Goal: Information Seeking & Learning: Check status

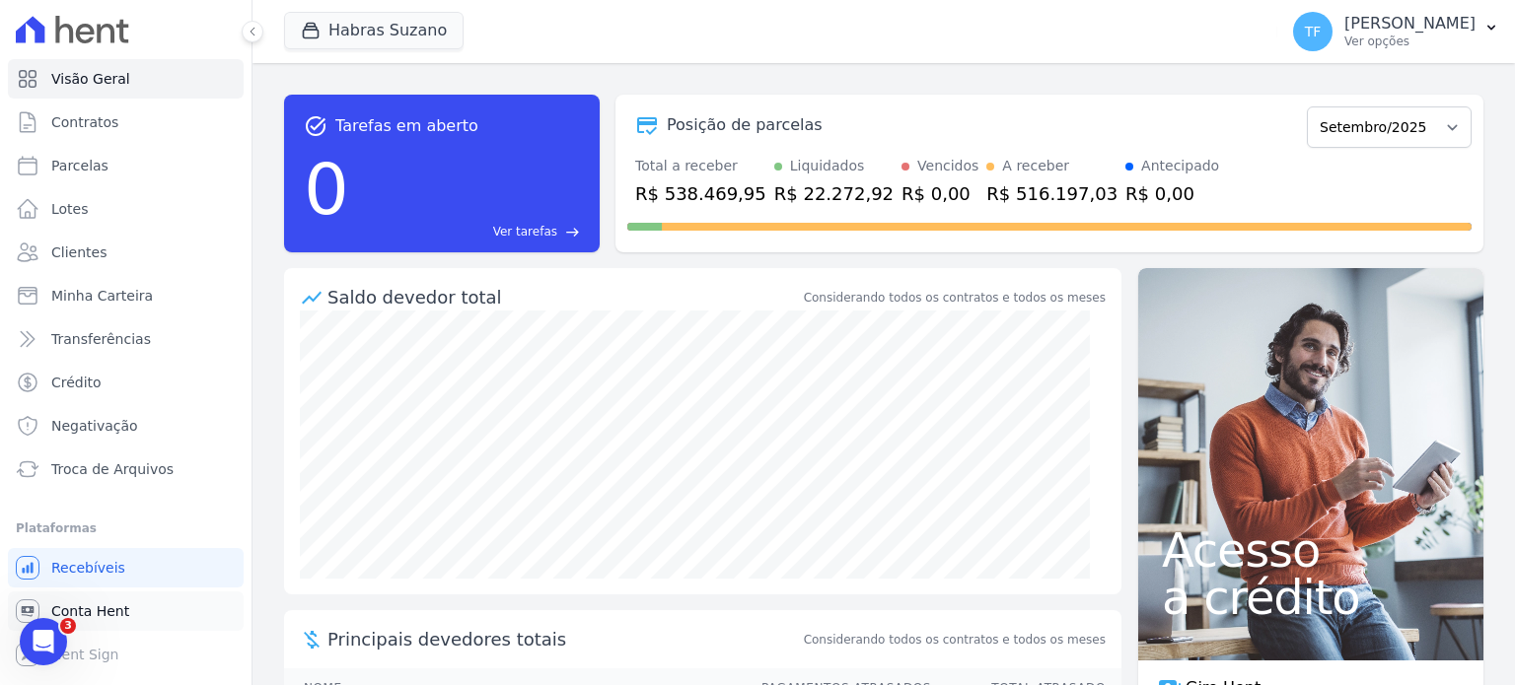
click at [118, 595] on link "Conta Hent" at bounding box center [126, 611] width 236 height 39
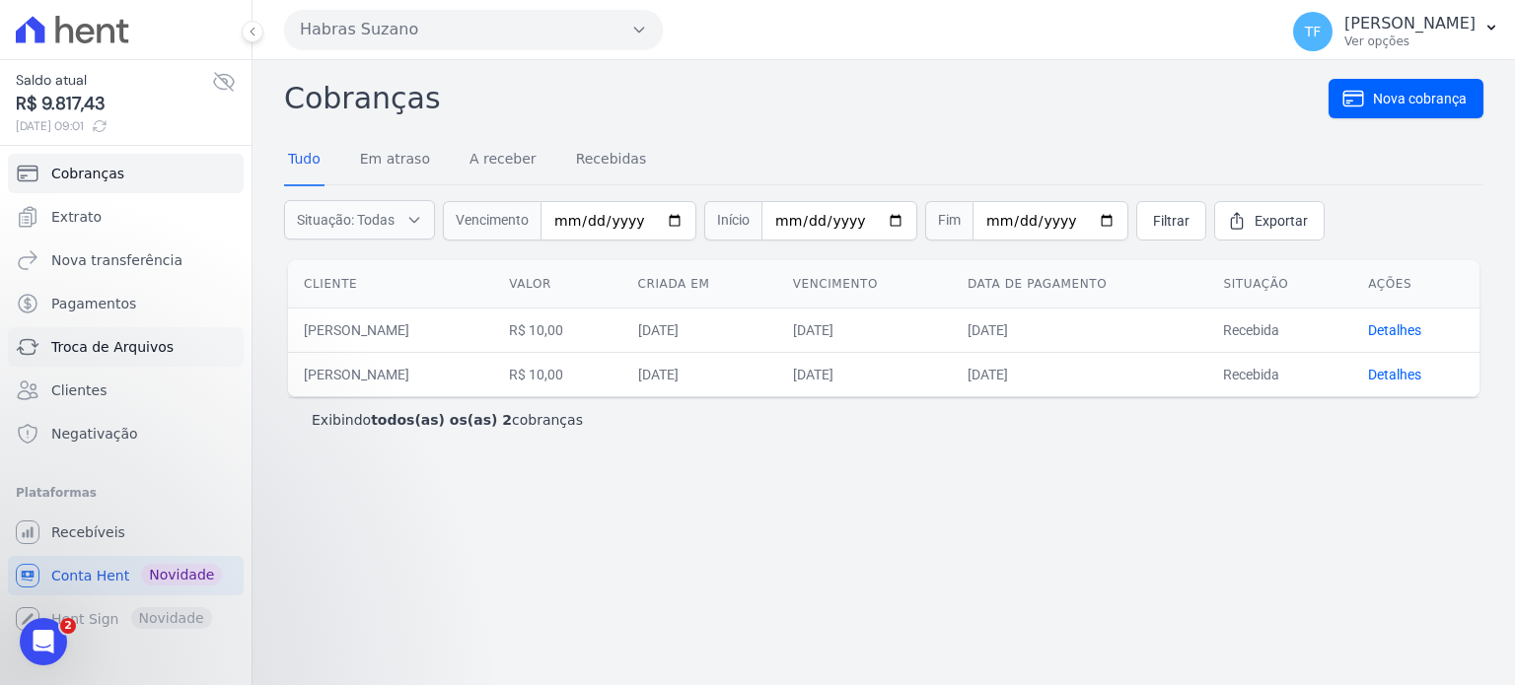
click at [114, 332] on link "Troca de Arquivos" at bounding box center [126, 346] width 236 height 39
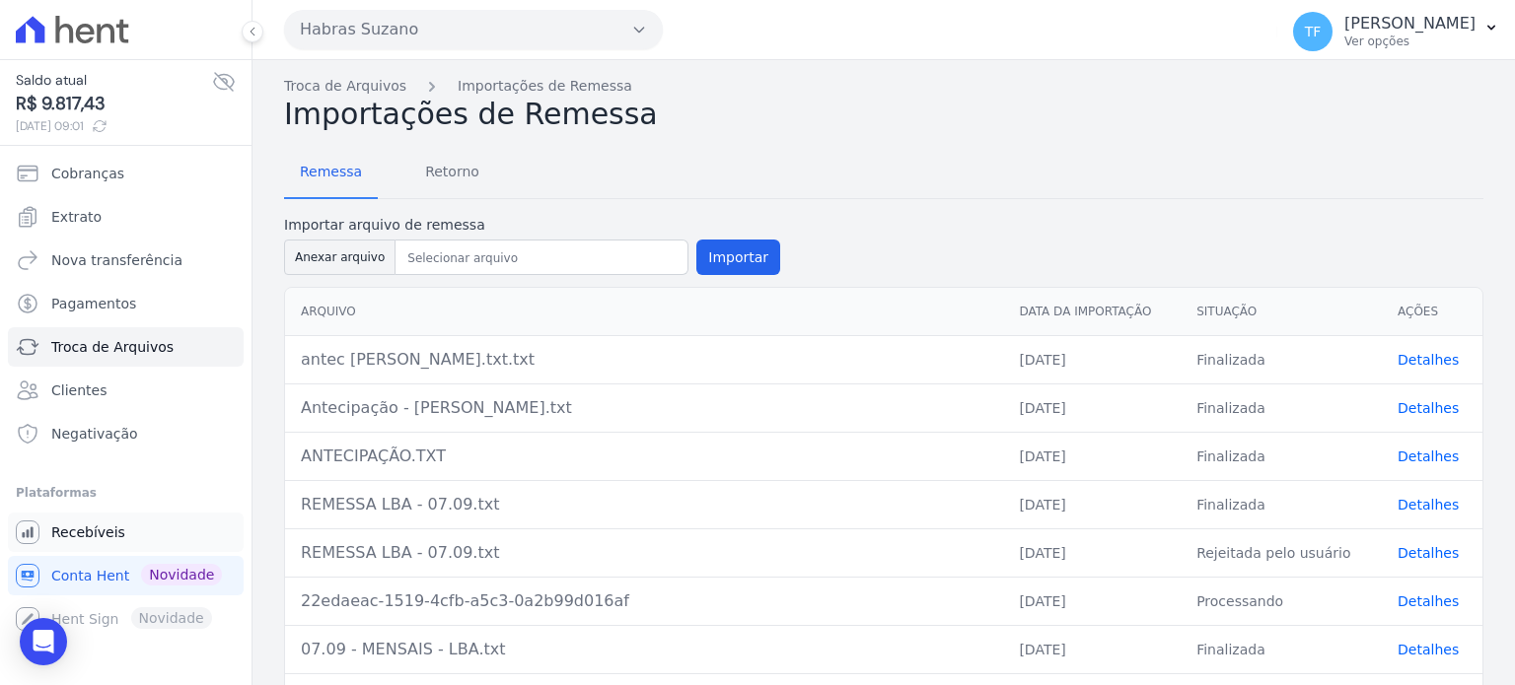
click at [109, 539] on span "Recebíveis" at bounding box center [88, 533] width 74 height 20
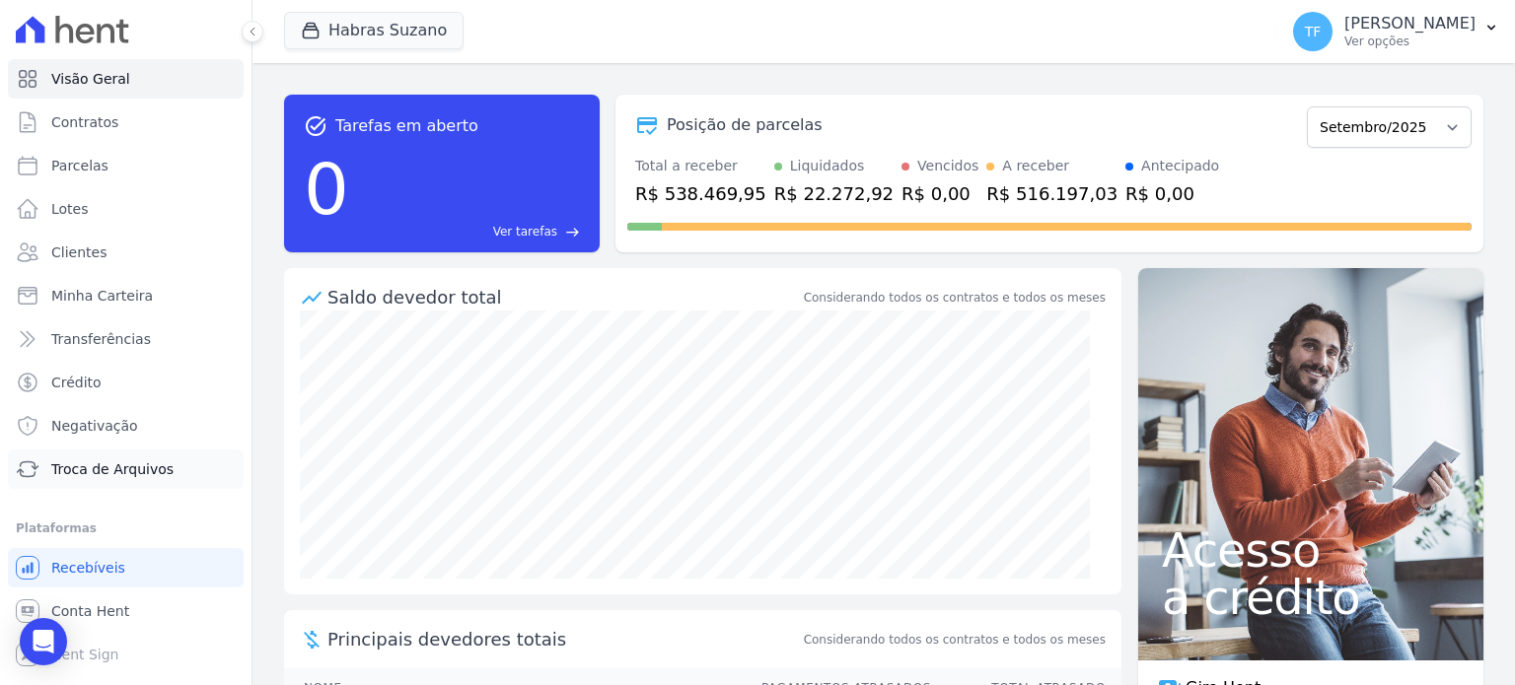
click at [141, 465] on span "Troca de Arquivos" at bounding box center [112, 470] width 122 height 20
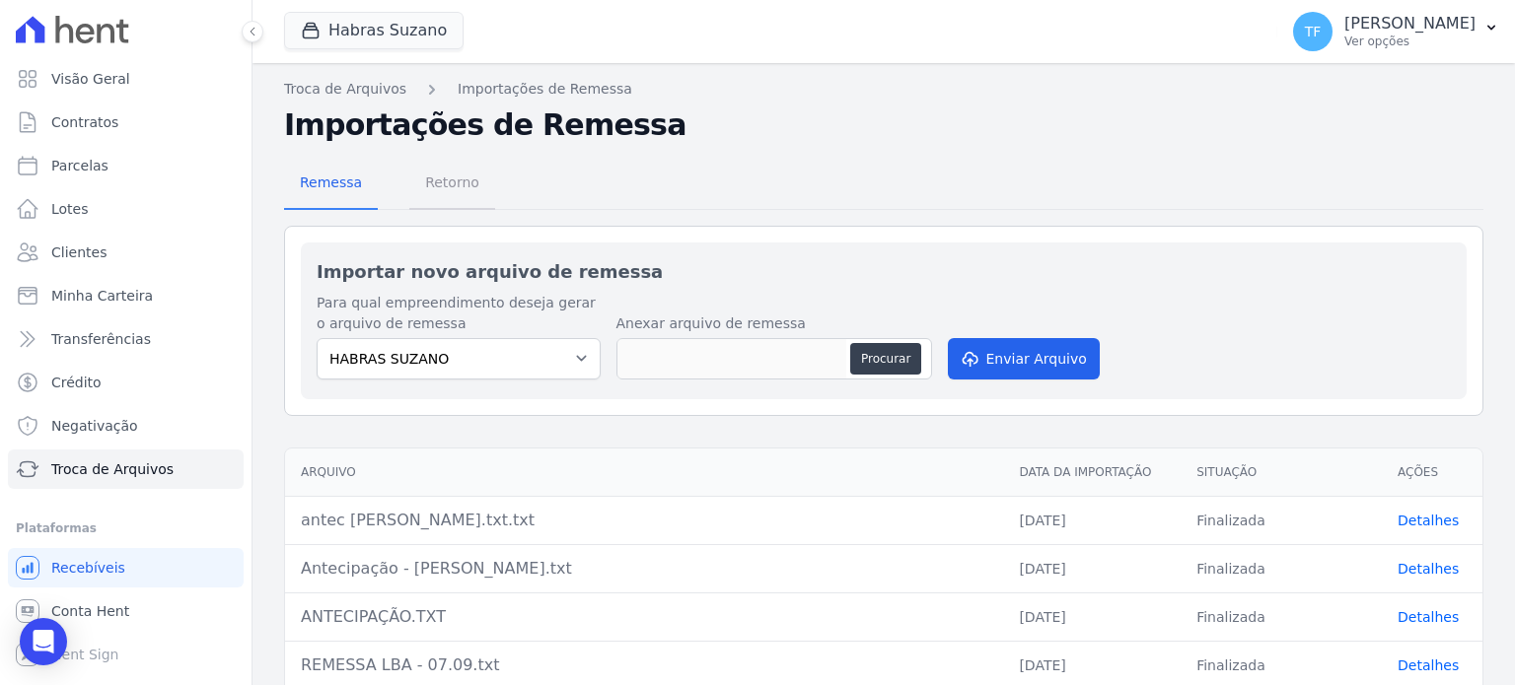
click at [448, 197] on span "Retorno" at bounding box center [452, 182] width 78 height 39
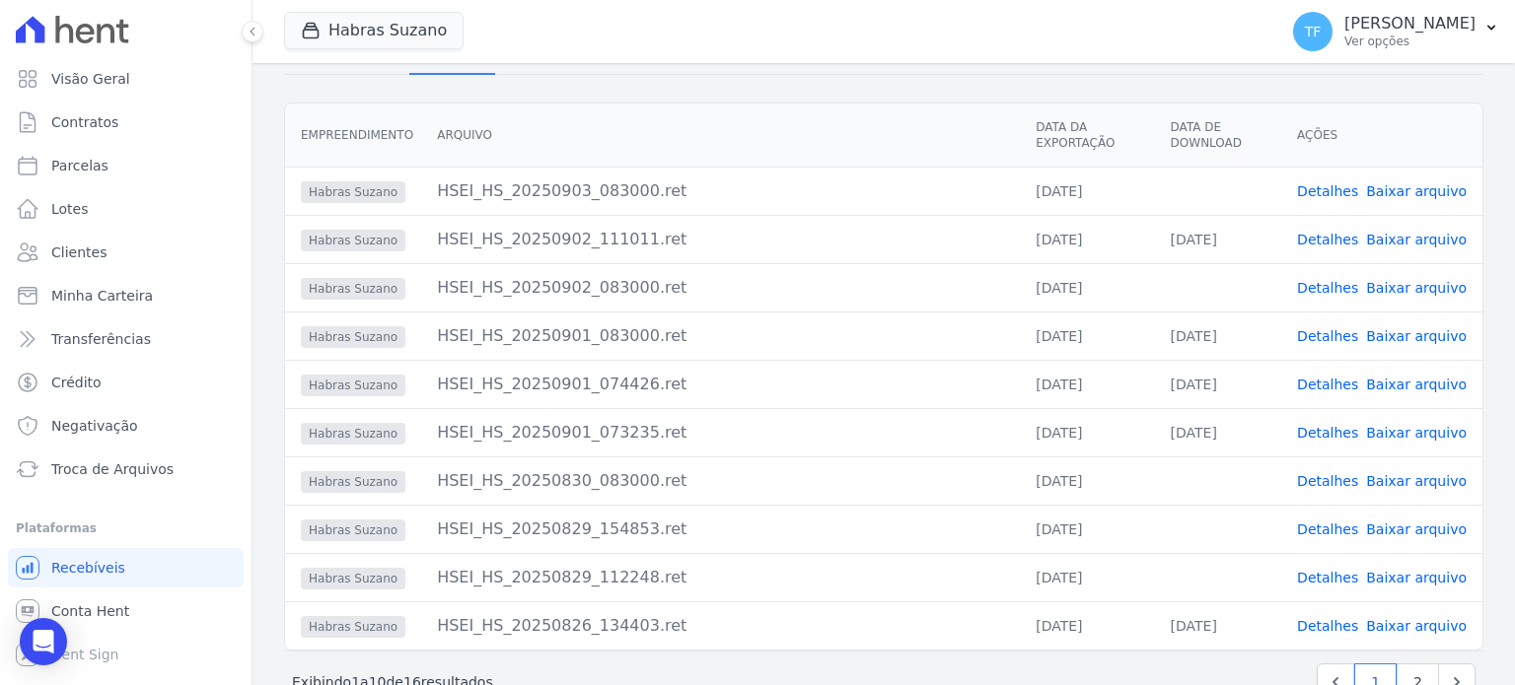
scroll to position [142, 0]
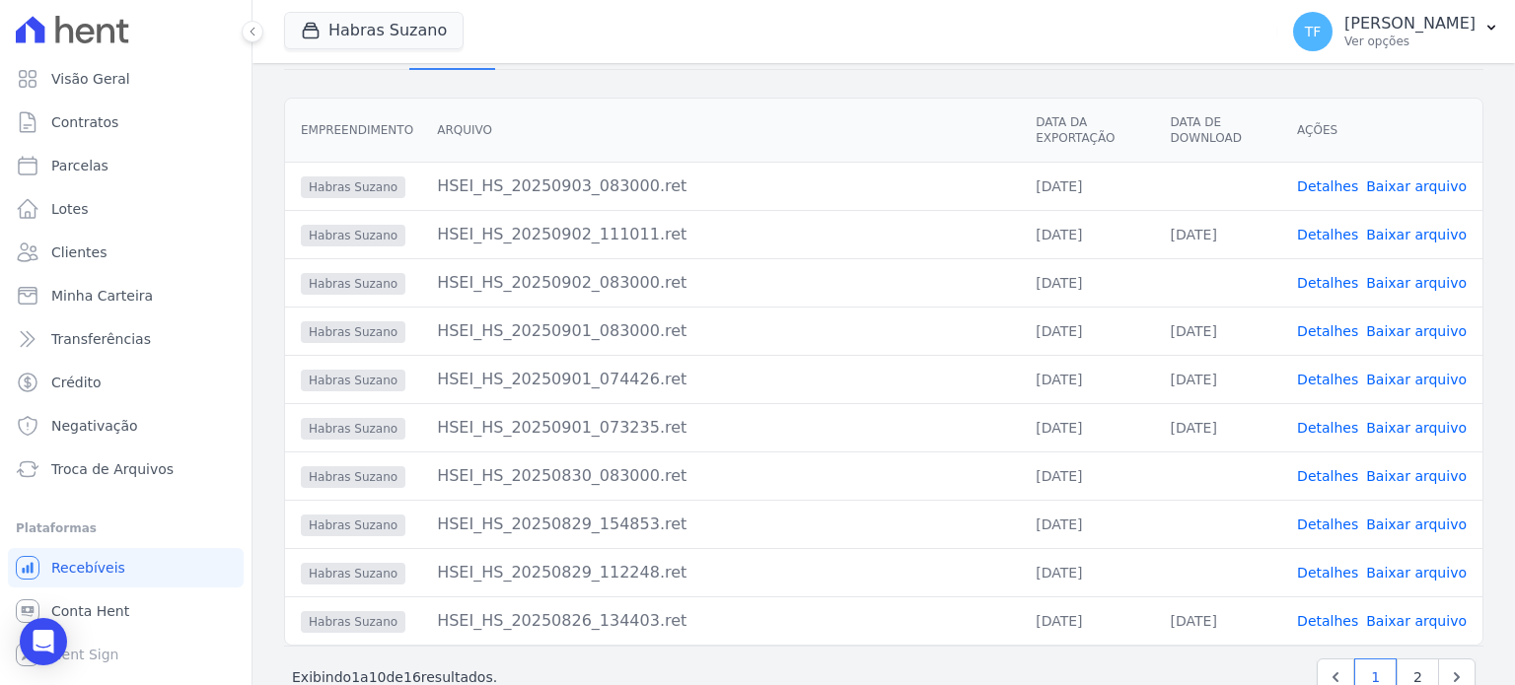
click at [1353, 425] on link "Detalhes" at bounding box center [1327, 428] width 61 height 16
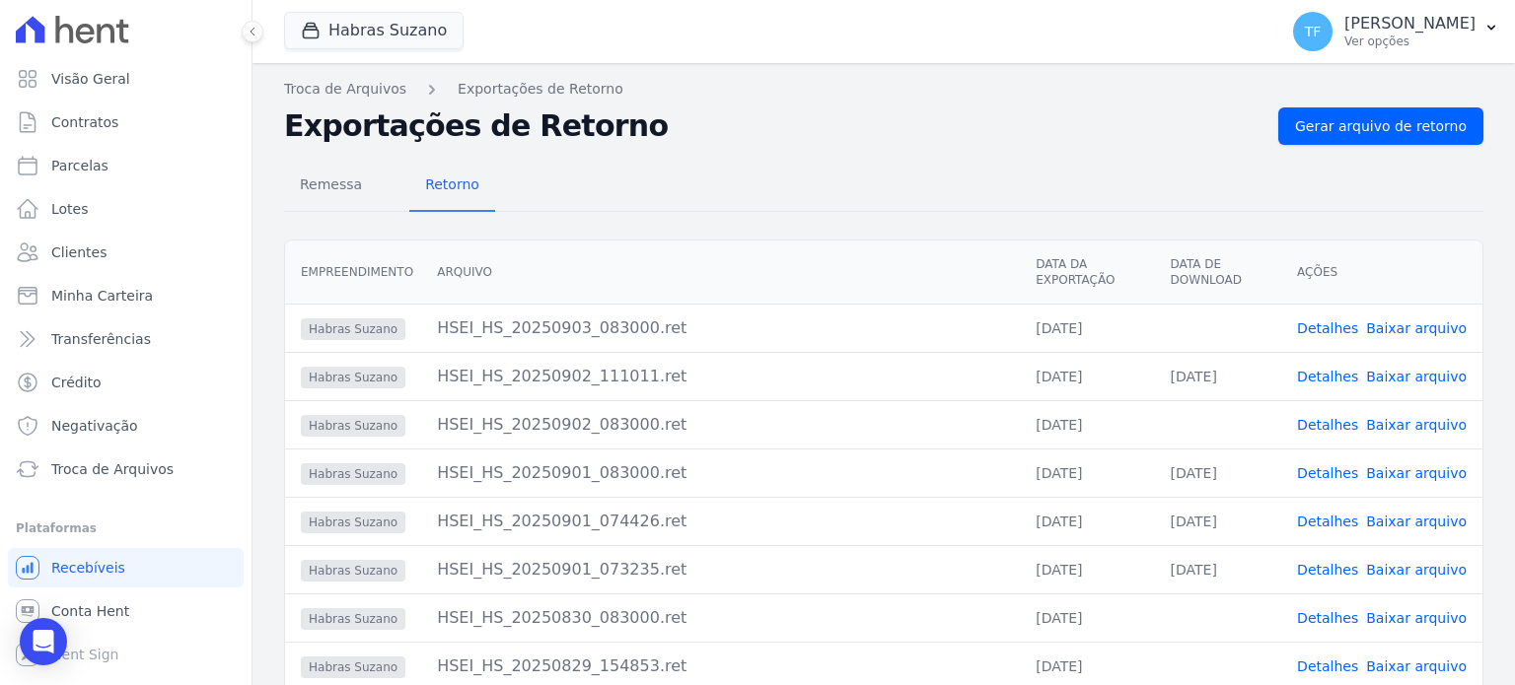
click at [1421, 578] on link "Baixar arquivo" at bounding box center [1416, 570] width 101 height 16
click at [1329, 524] on link "Detalhes" at bounding box center [1327, 522] width 61 height 16
click at [1313, 487] on td "Detalhes Baixar arquivo" at bounding box center [1381, 473] width 201 height 48
click at [1314, 481] on link "Detalhes" at bounding box center [1327, 473] width 61 height 16
click at [1422, 472] on link "Baixar arquivo" at bounding box center [1416, 473] width 101 height 16
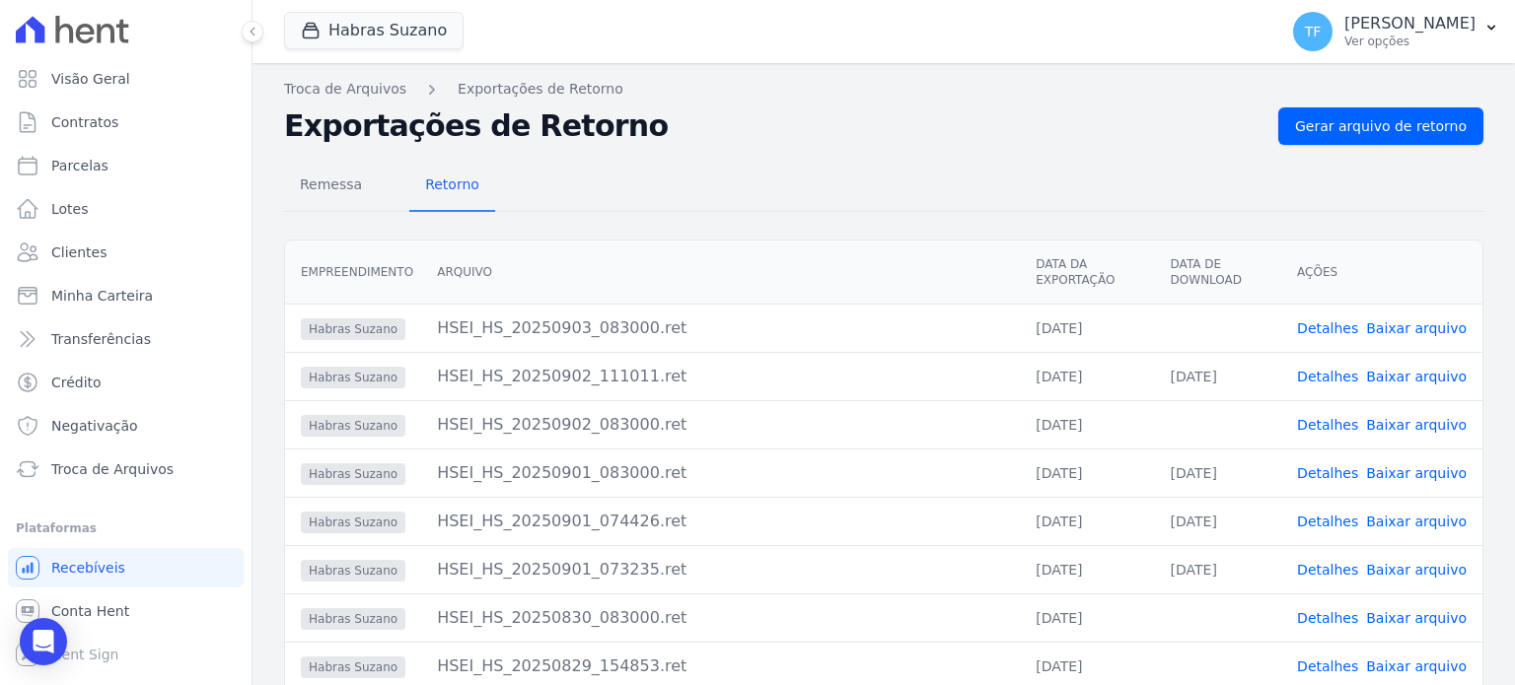
click at [1330, 429] on link "Detalhes" at bounding box center [1327, 425] width 61 height 16
click at [1436, 420] on link "Baixar arquivo" at bounding box center [1416, 425] width 101 height 16
click at [1319, 377] on link "Detalhes" at bounding box center [1327, 377] width 61 height 16
click at [1335, 322] on link "Detalhes" at bounding box center [1327, 329] width 61 height 16
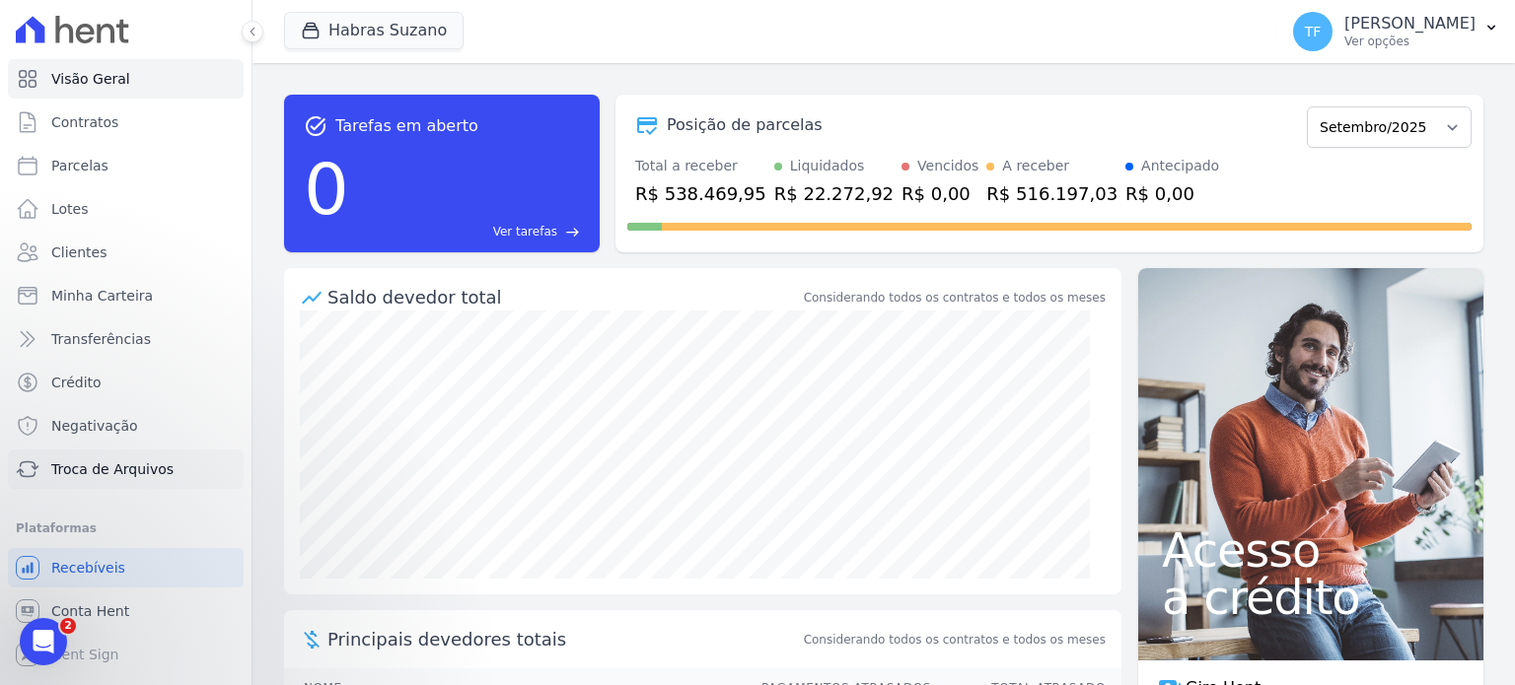
click at [130, 466] on span "Troca de Arquivos" at bounding box center [112, 470] width 122 height 20
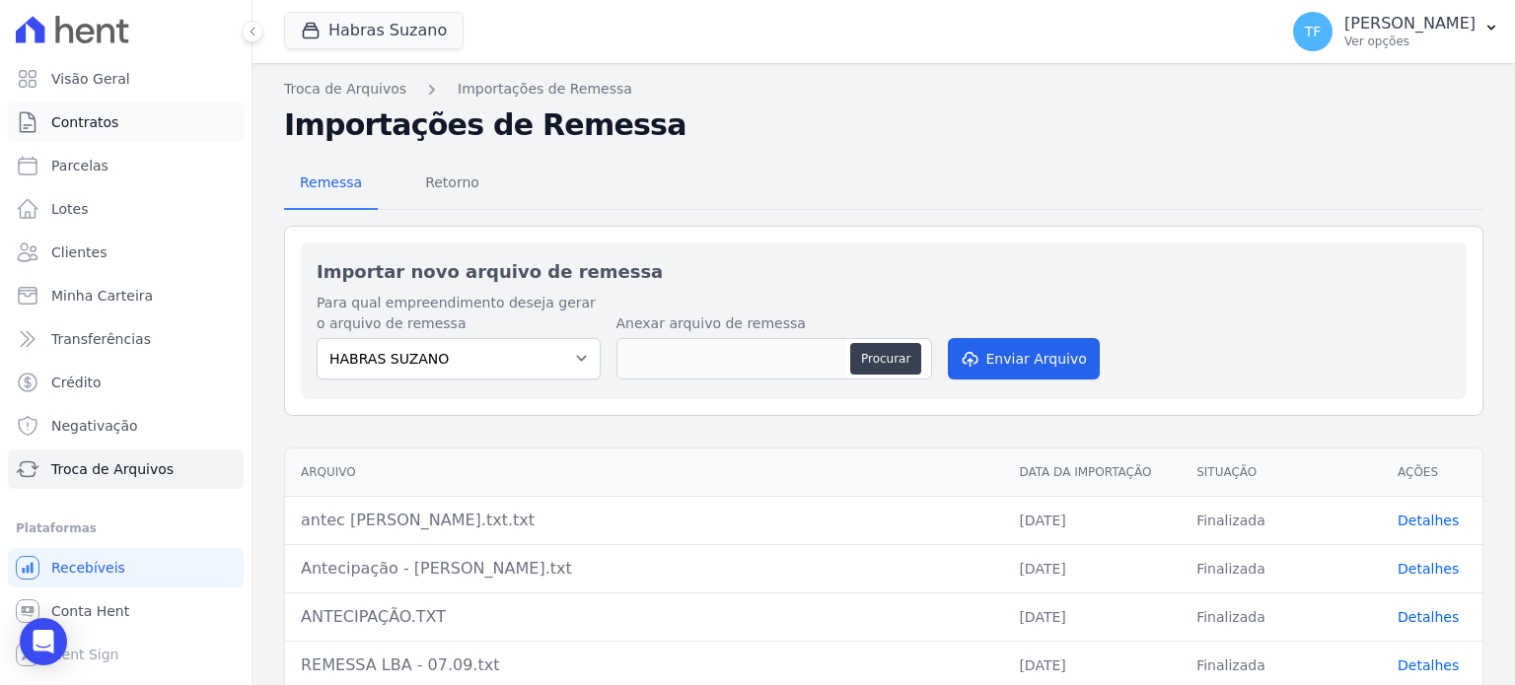
click at [94, 114] on span "Contratos" at bounding box center [84, 122] width 67 height 20
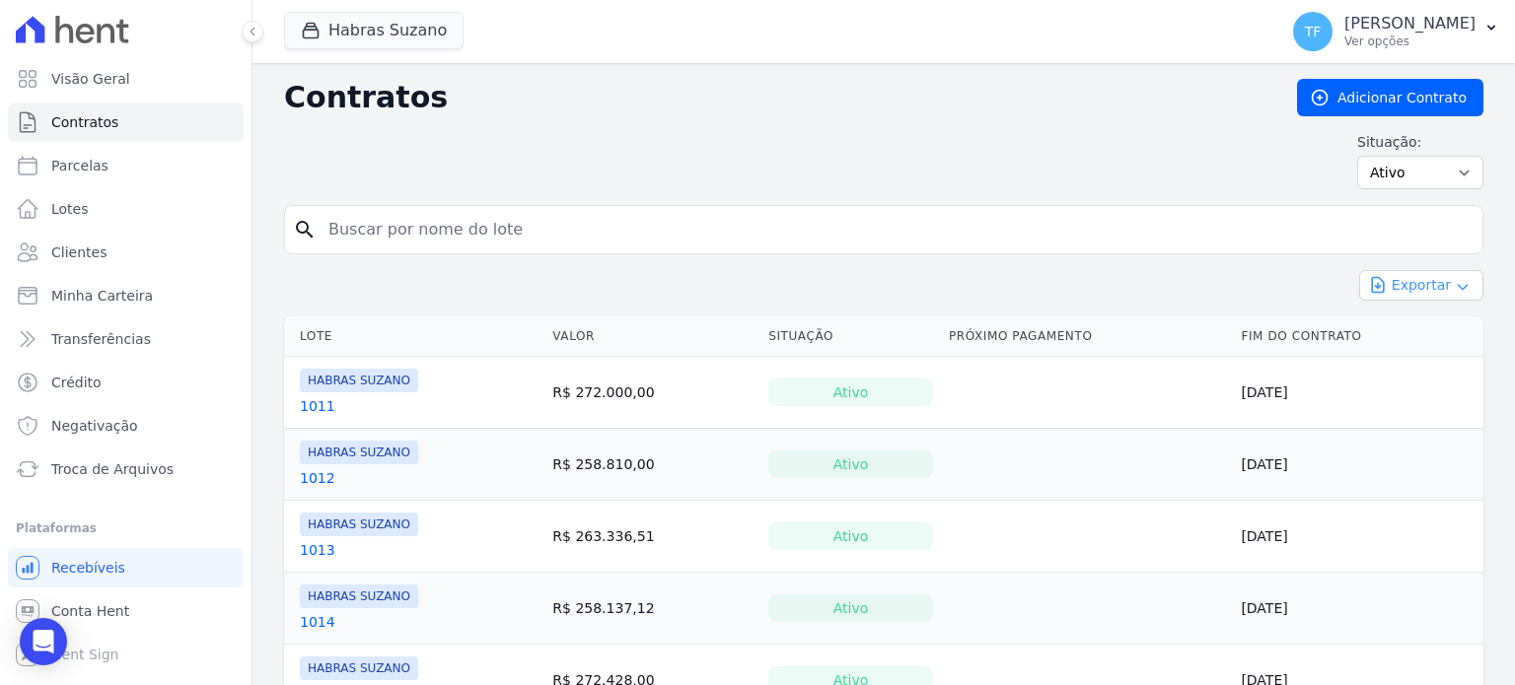
click at [1413, 279] on button "Exportar" at bounding box center [1421, 285] width 124 height 31
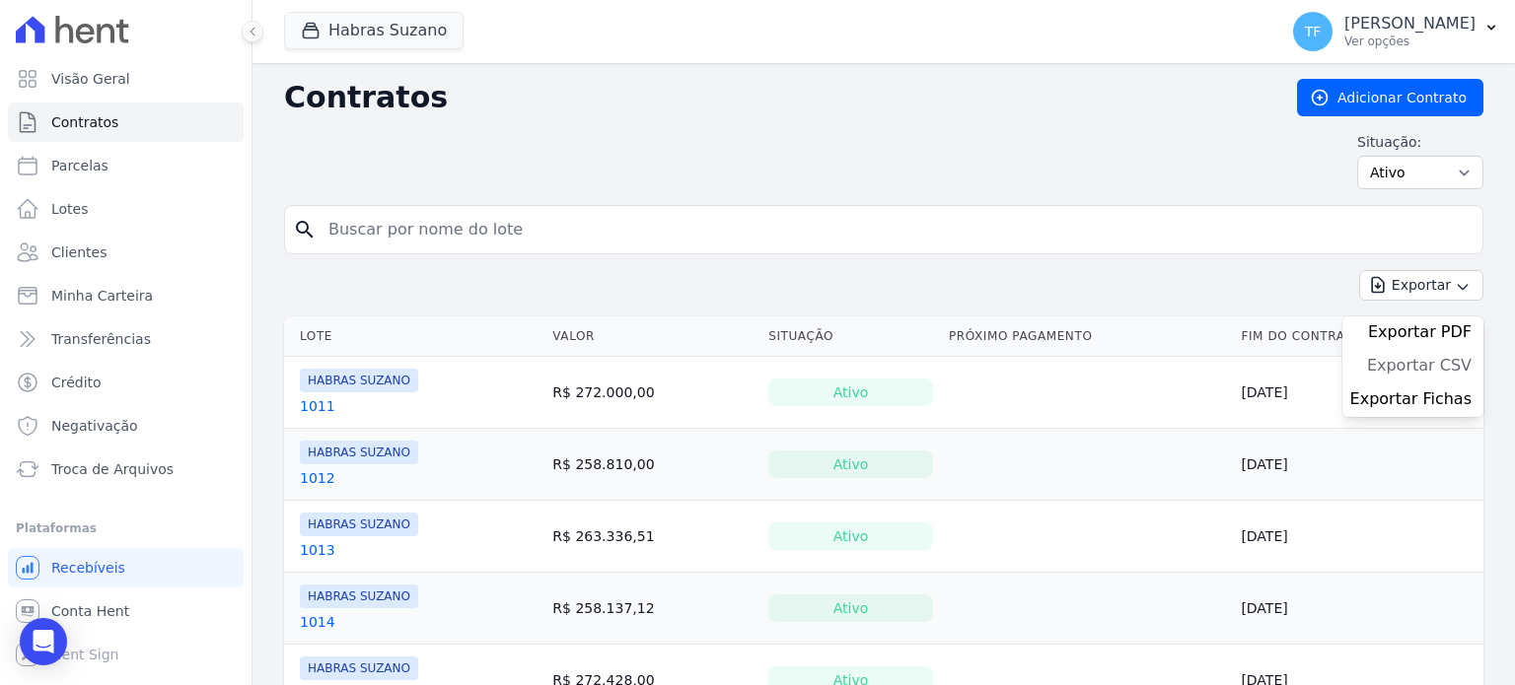
click at [1401, 363] on span "Exportar CSV" at bounding box center [1419, 366] width 105 height 20
click at [42, 639] on icon "Open Intercom Messenger" at bounding box center [43, 642] width 23 height 26
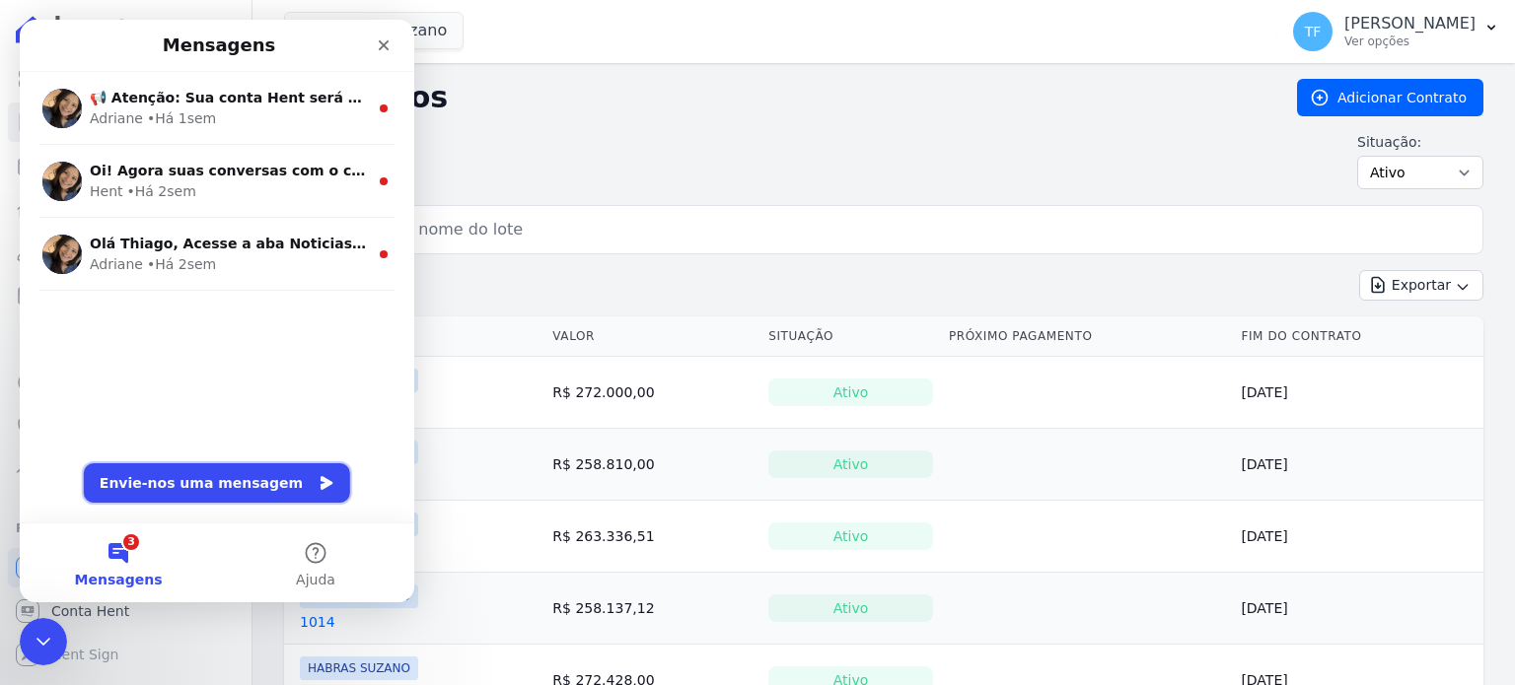
click at [239, 487] on button "Envie-nos uma mensagem" at bounding box center [217, 483] width 266 height 39
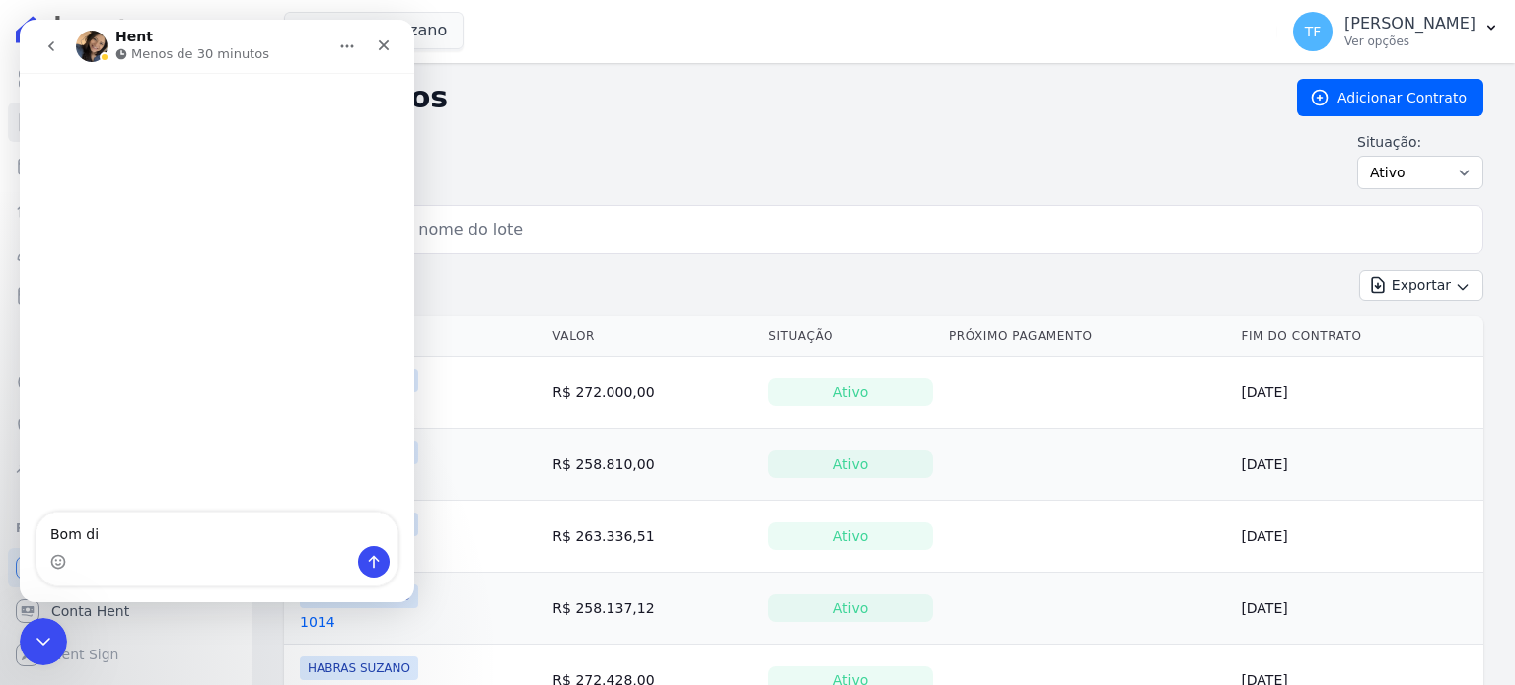
type textarea "Bom dia"
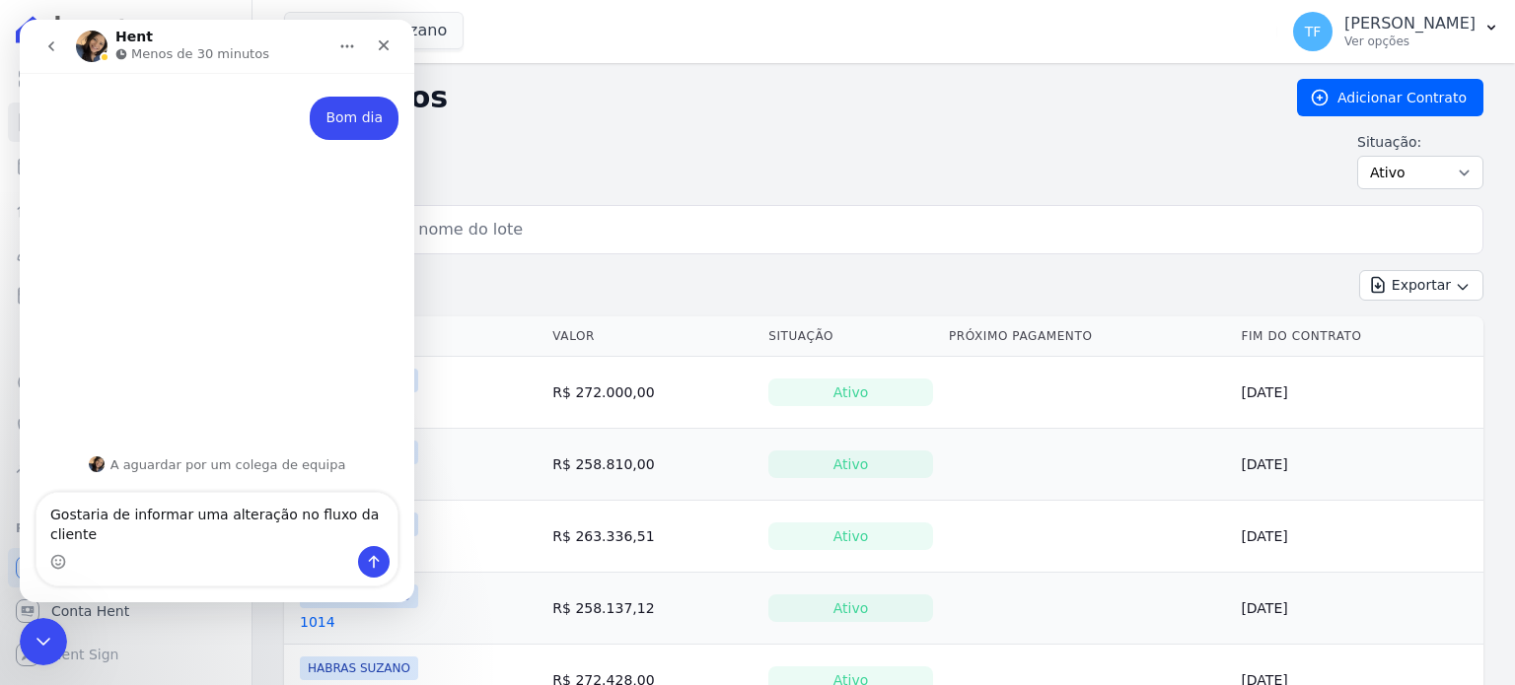
scroll to position [17, 0]
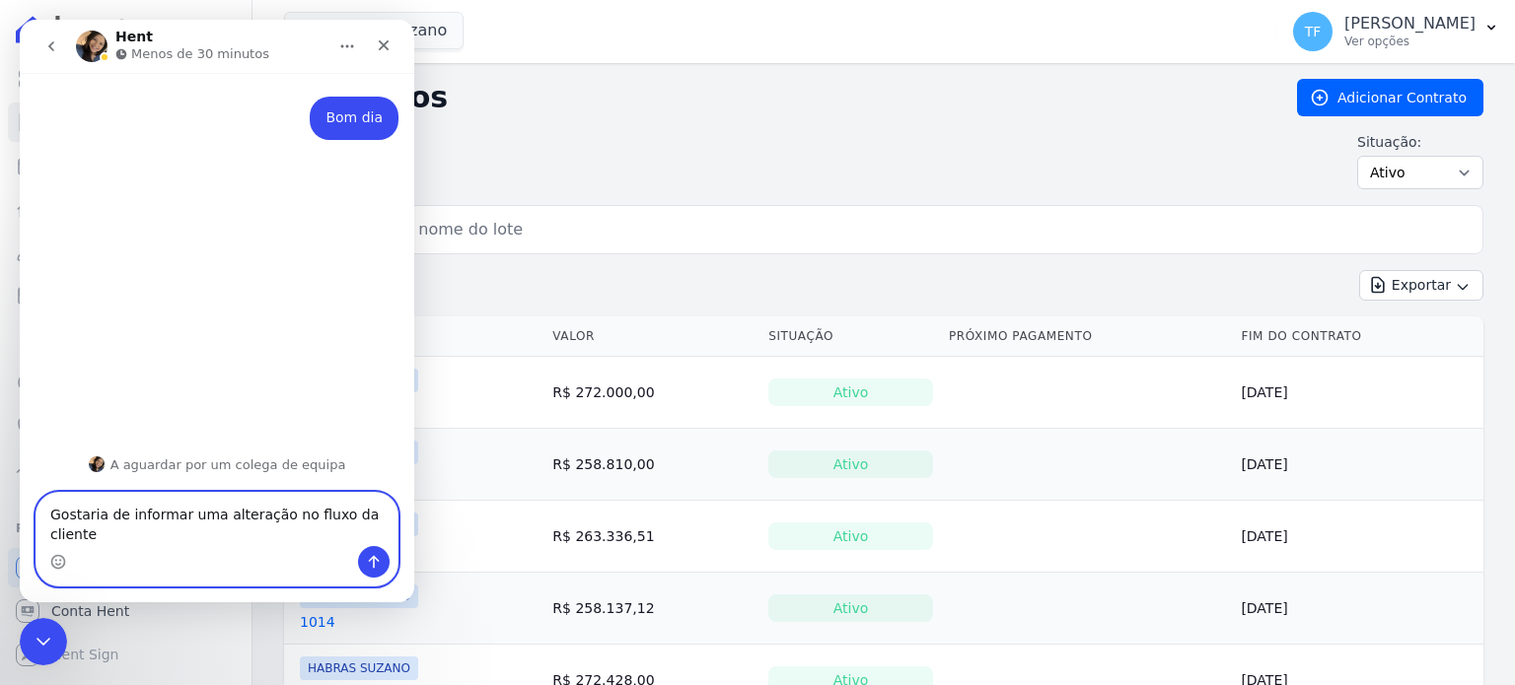
click at [154, 513] on textarea "Gostaria de informar uma alteração no fluxo da cliente" at bounding box center [216, 519] width 361 height 53
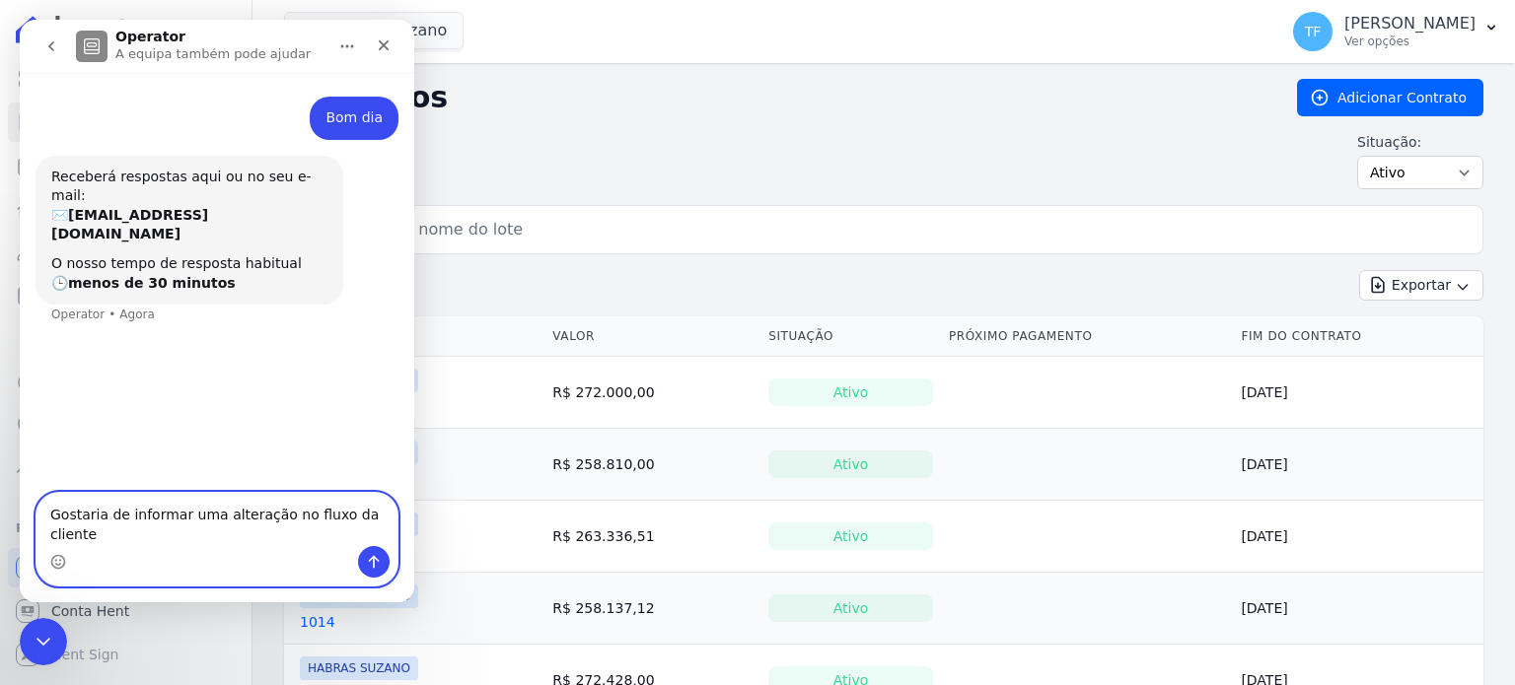
paste textarea "[PERSON_NAME]"
paste textarea "2034"
type textarea "Gostaria de informar uma alteração no fluxo da cliente [PERSON_NAME] referente …"
click at [372, 574] on button "Enviar mensagem…" at bounding box center [374, 562] width 32 height 32
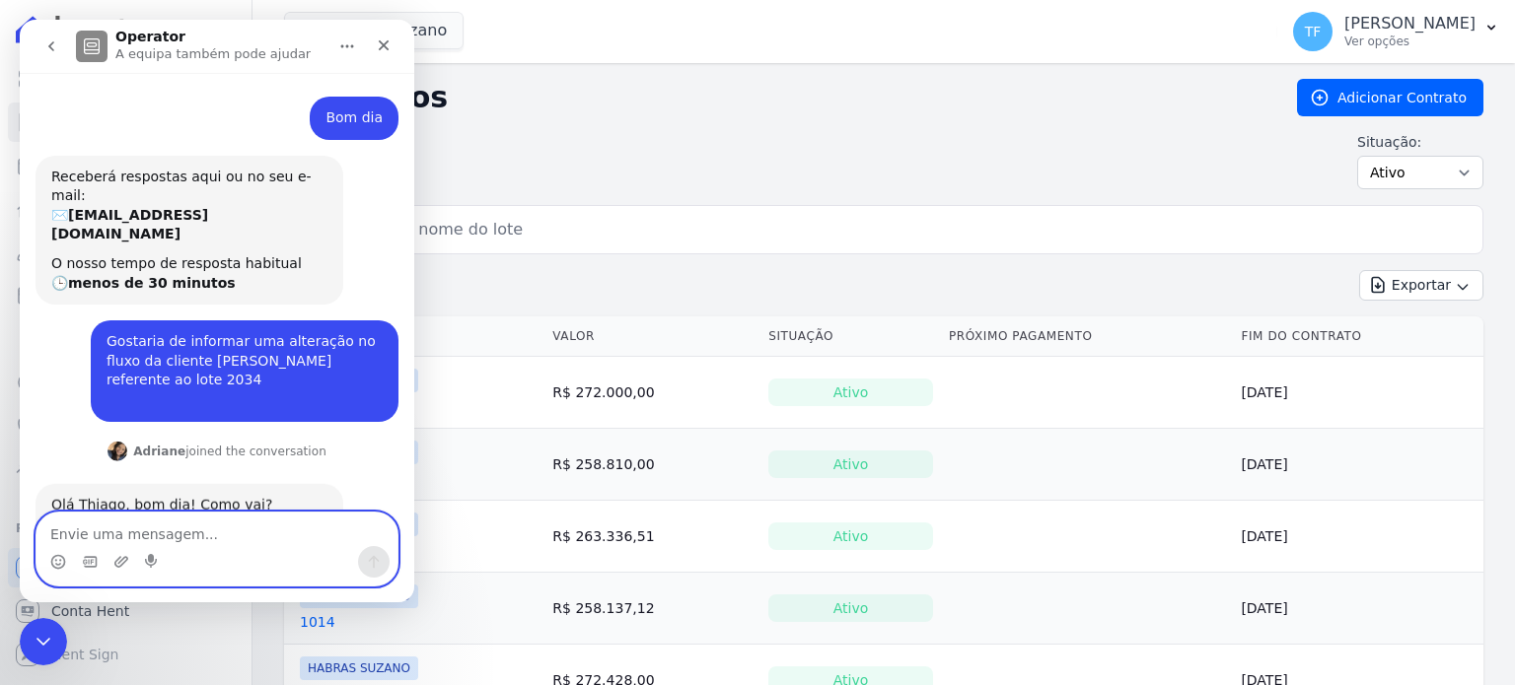
scroll to position [83, 0]
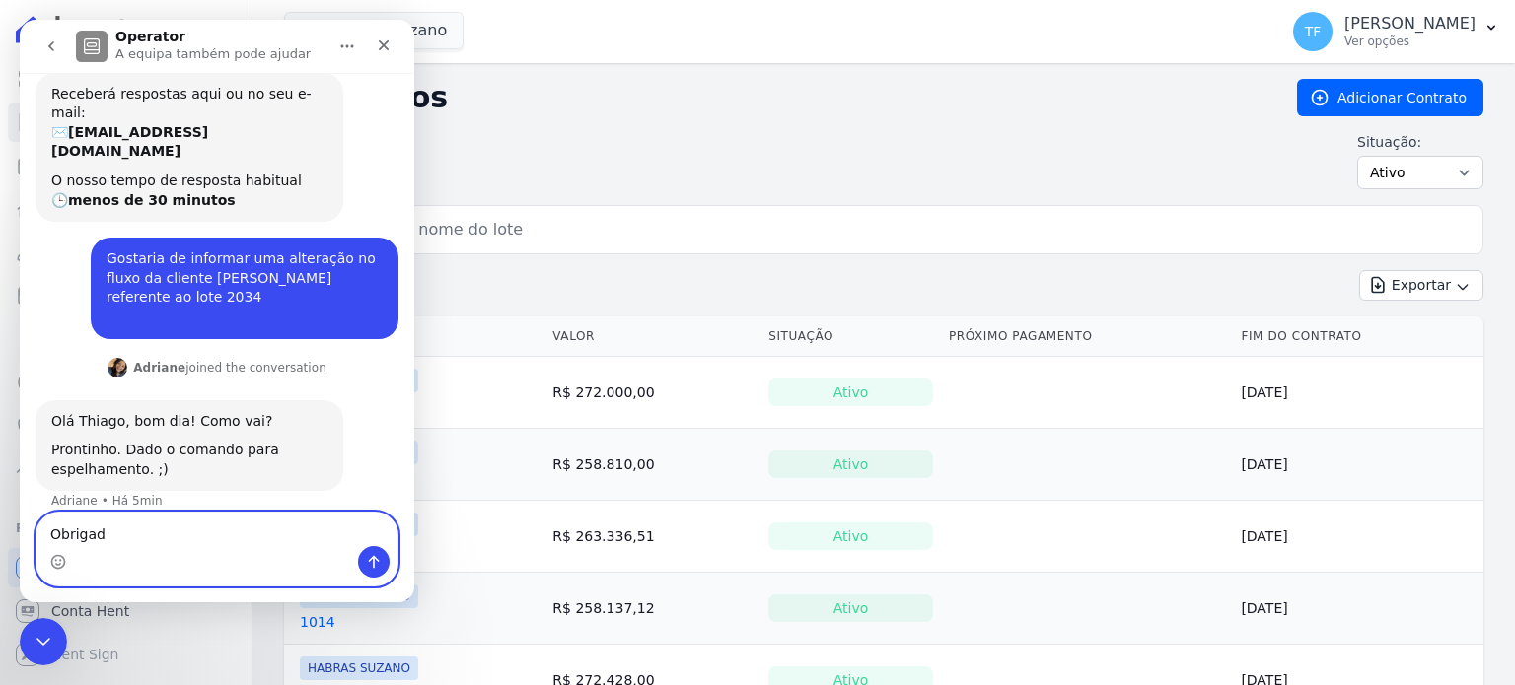
type textarea "Obrigado"
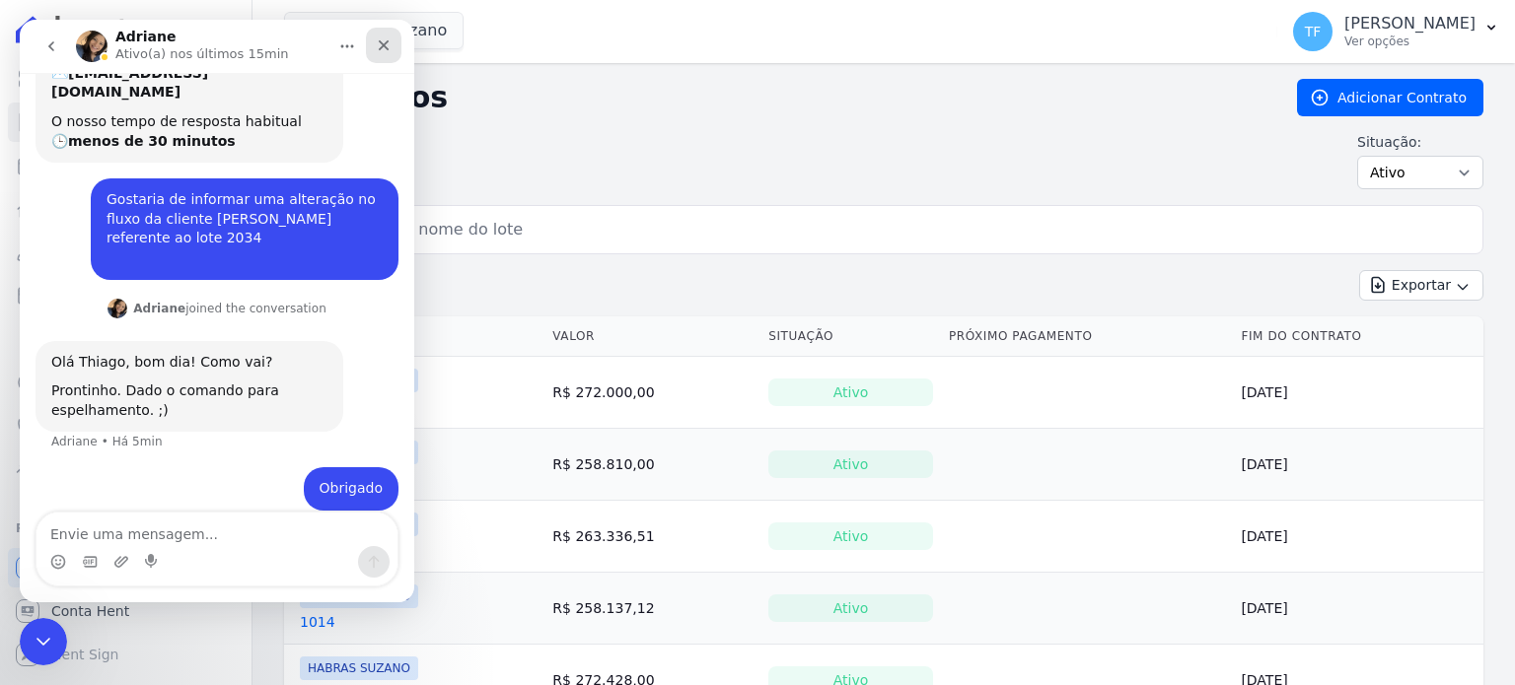
click at [392, 45] on div "Fechar" at bounding box center [384, 46] width 36 height 36
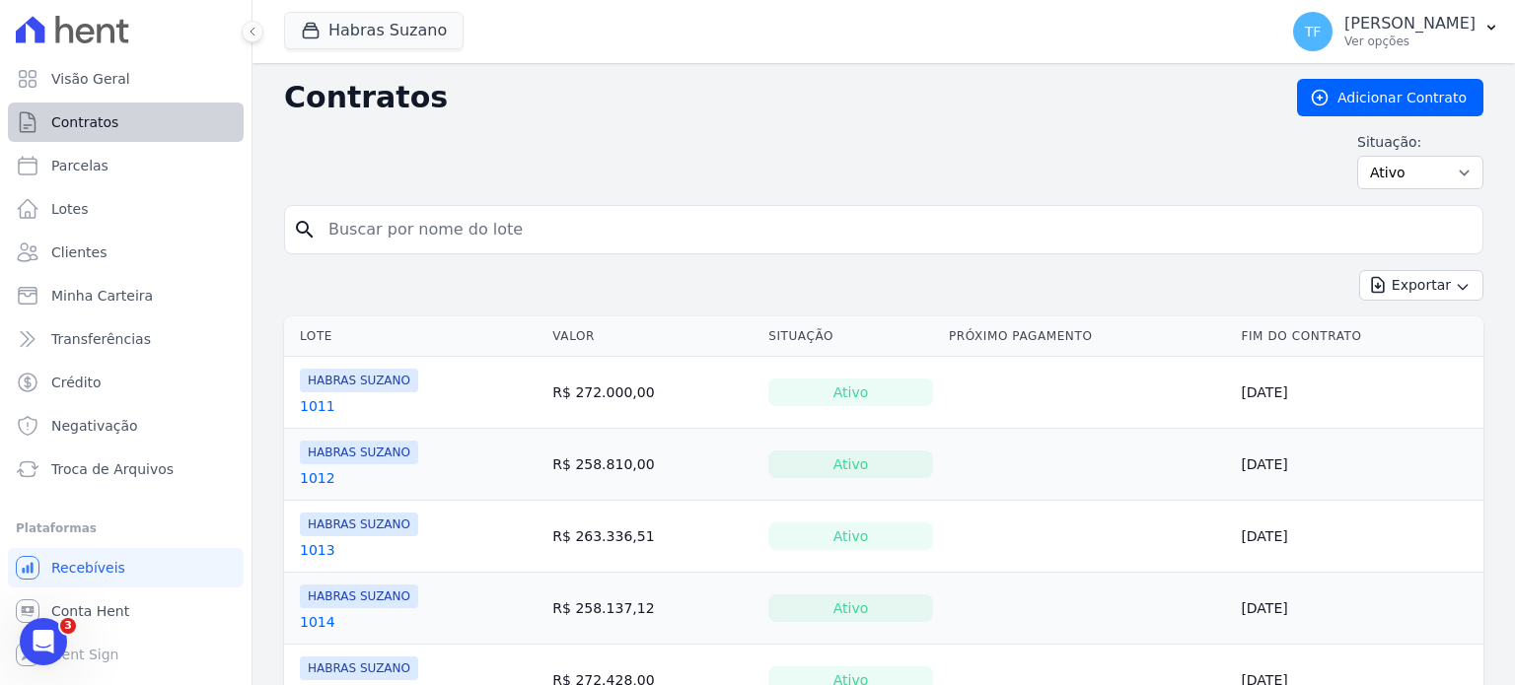
scroll to position [141, 0]
click at [144, 174] on link "Parcelas" at bounding box center [126, 165] width 236 height 39
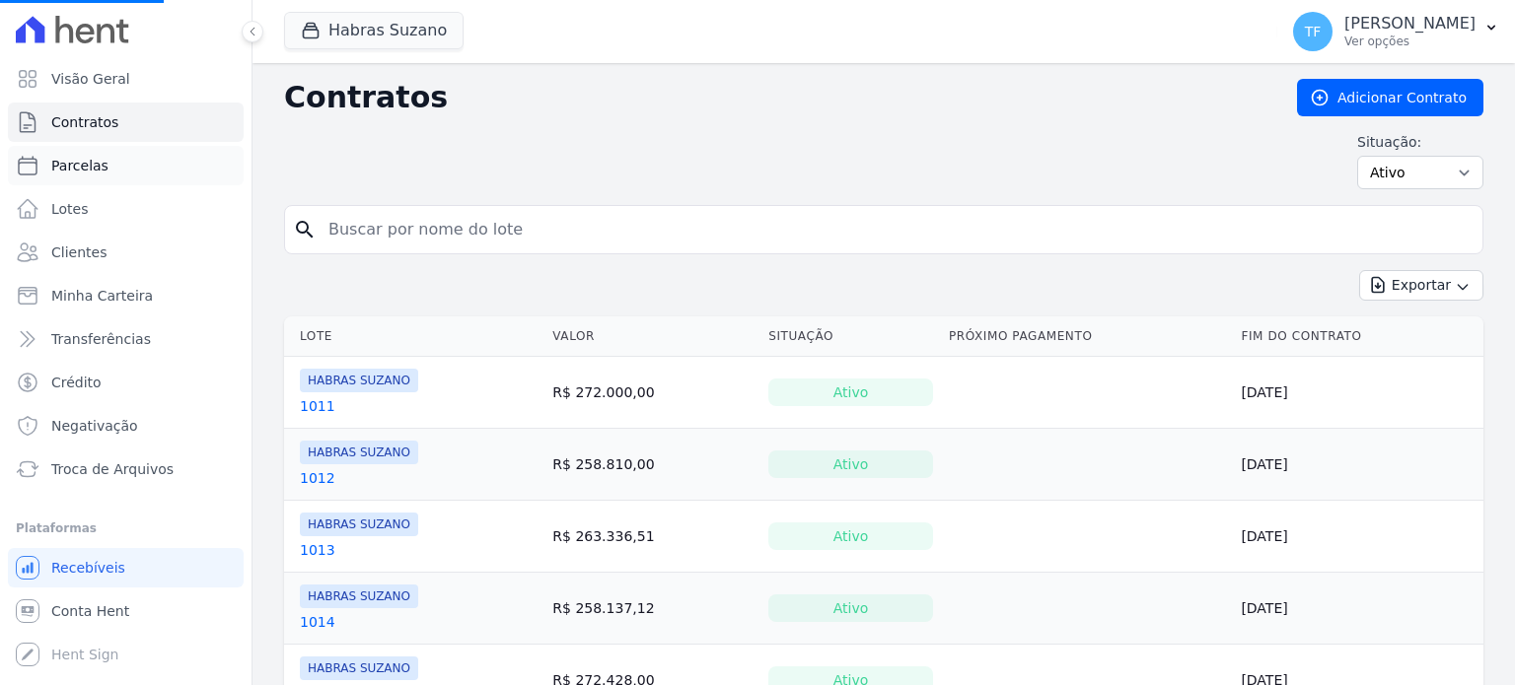
select select
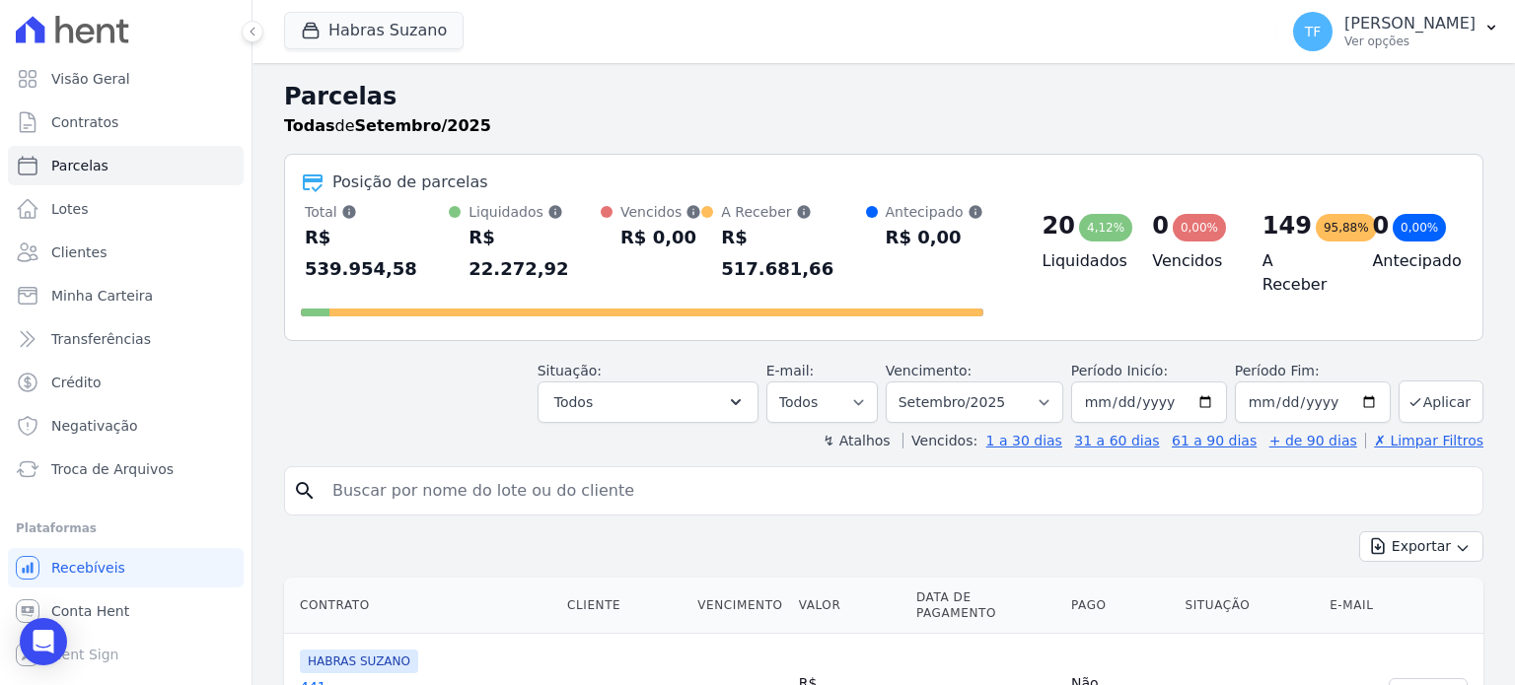
click at [629, 471] on input "search" at bounding box center [898, 490] width 1154 height 39
click at [53, 646] on icon "Open Intercom Messenger" at bounding box center [44, 642] width 26 height 26
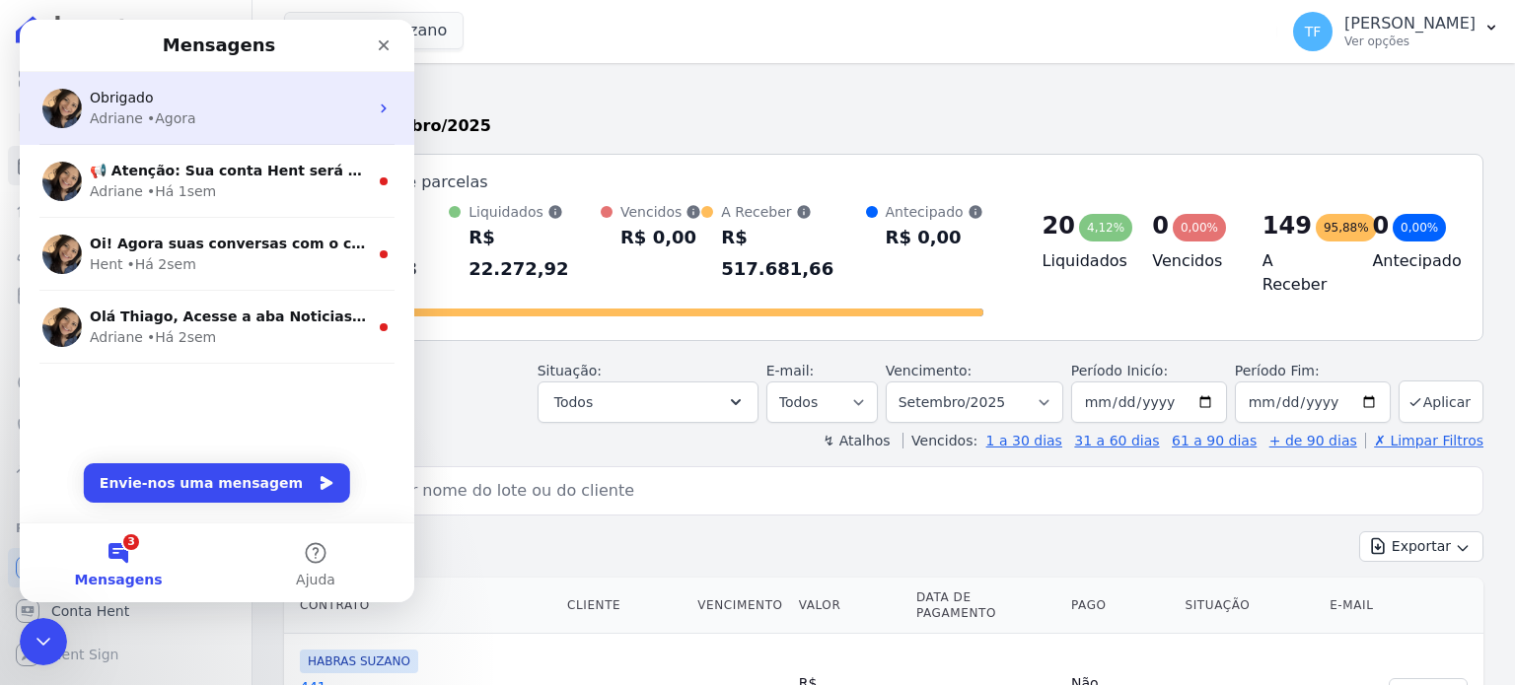
click at [246, 117] on div "Adriane • Agora" at bounding box center [229, 118] width 278 height 21
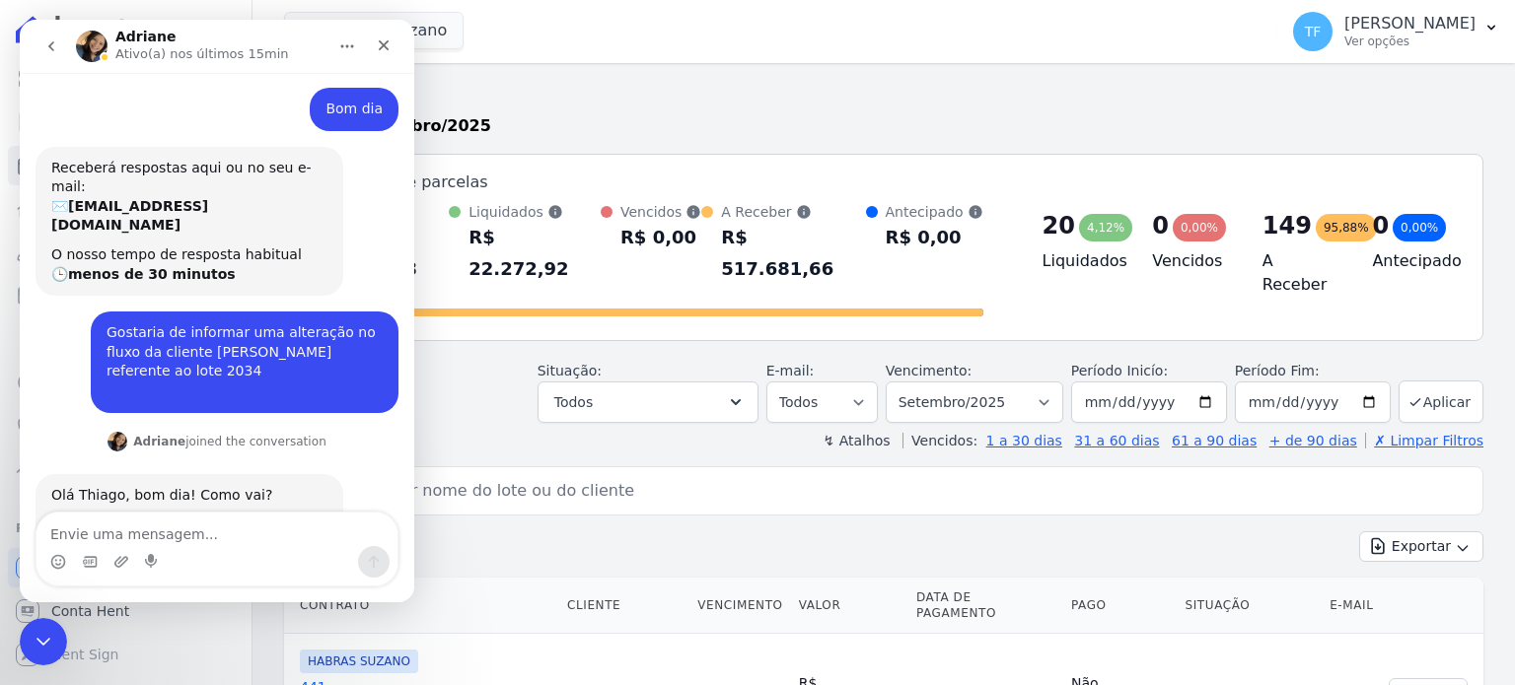
scroll to position [142, 0]
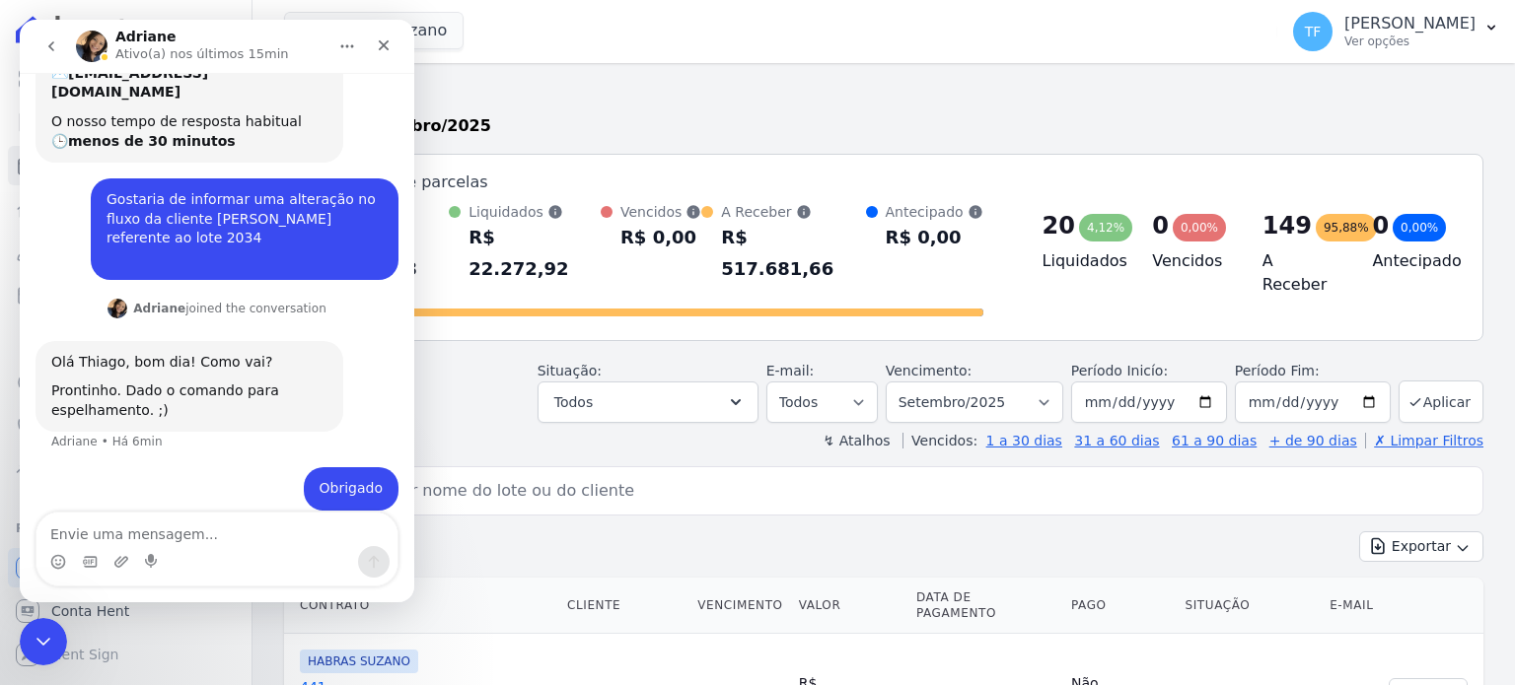
click at [268, 208] on div "Gostaria de informar uma alteração no fluxo da cliente [PERSON_NAME] referente …" at bounding box center [245, 228] width 276 height 77
click at [276, 214] on div "Gostaria de informar uma alteração no fluxo da cliente [PERSON_NAME] referente …" at bounding box center [245, 228] width 276 height 77
copy div "2034"
click at [563, 471] on input "search" at bounding box center [898, 490] width 1154 height 39
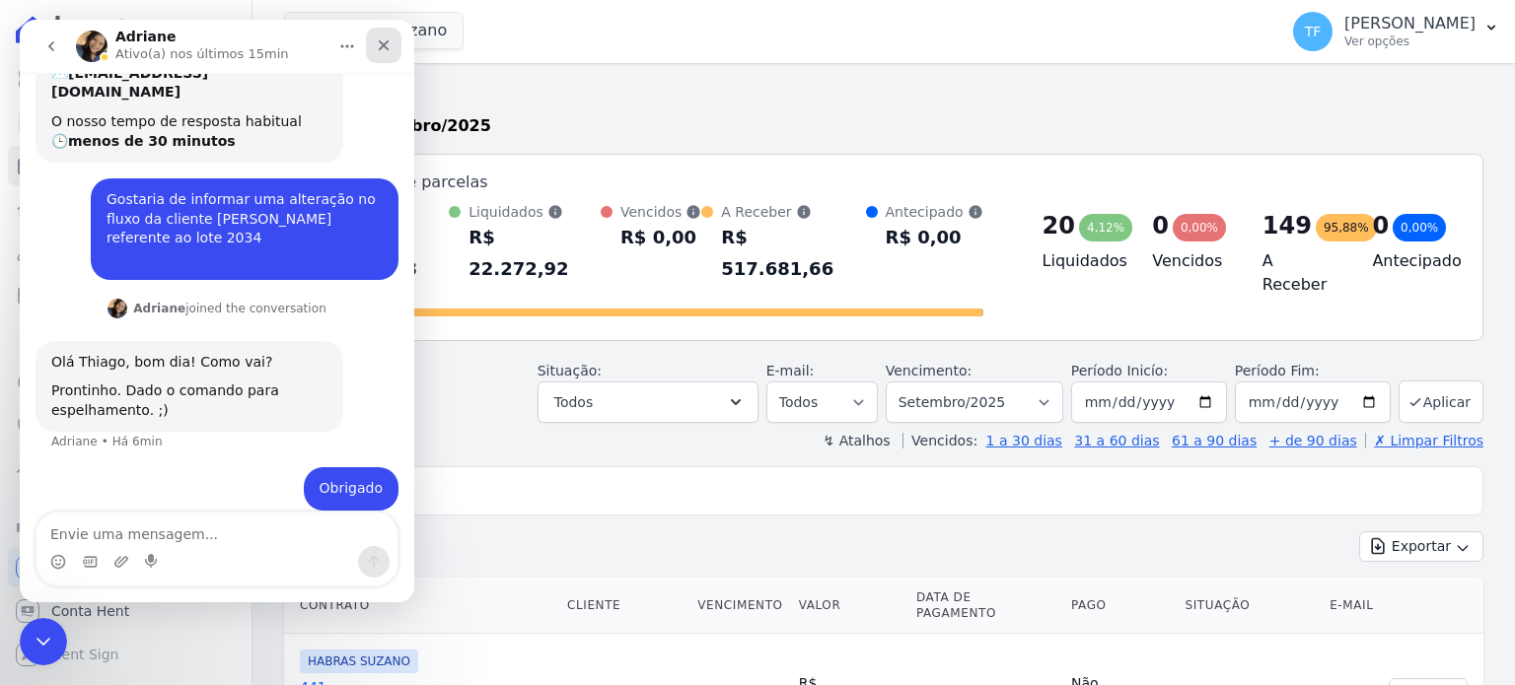
type input "2034"
click at [386, 46] on icon "Fechar" at bounding box center [384, 45] width 11 height 11
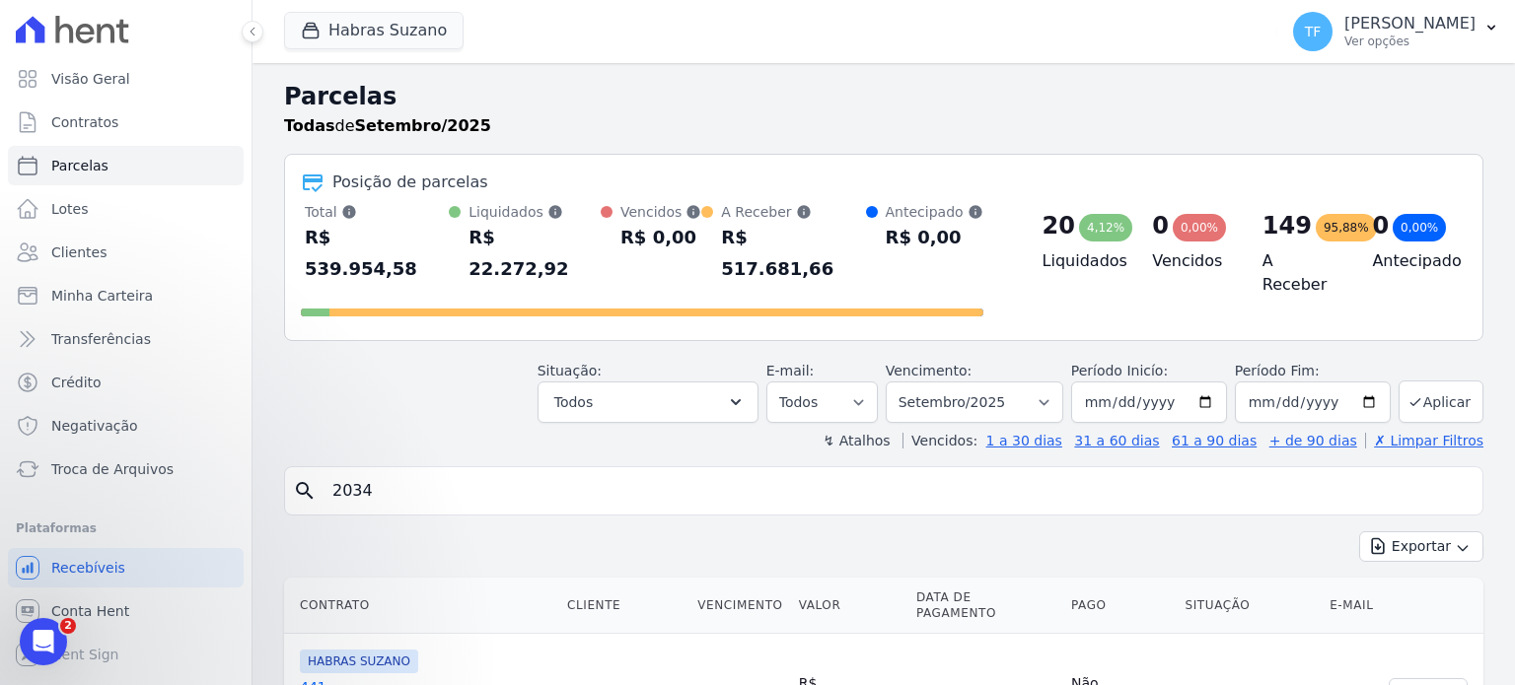
scroll to position [0, 0]
click at [306, 479] on icon "search" at bounding box center [305, 491] width 24 height 24
click at [304, 479] on icon "search" at bounding box center [305, 491] width 24 height 24
click at [1428, 381] on button "Aplicar" at bounding box center [1440, 402] width 85 height 42
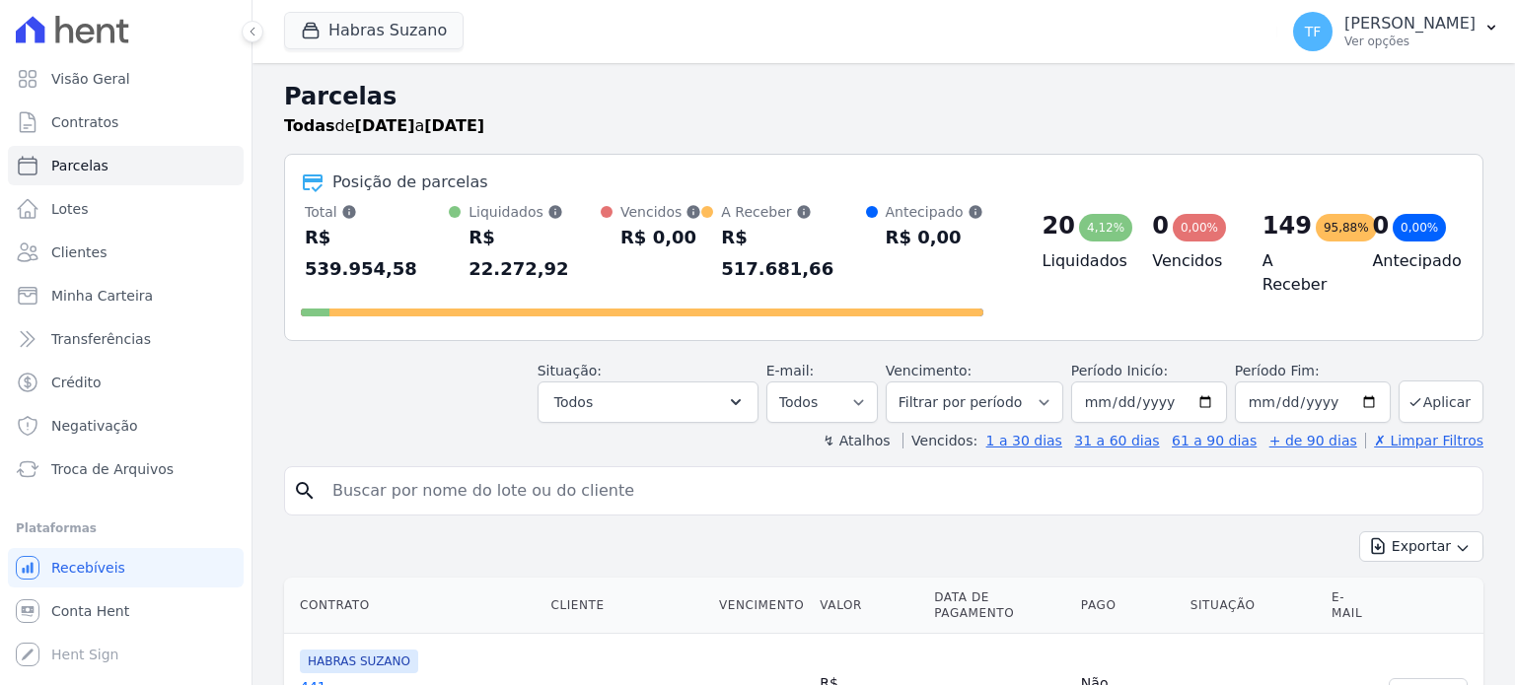
select select
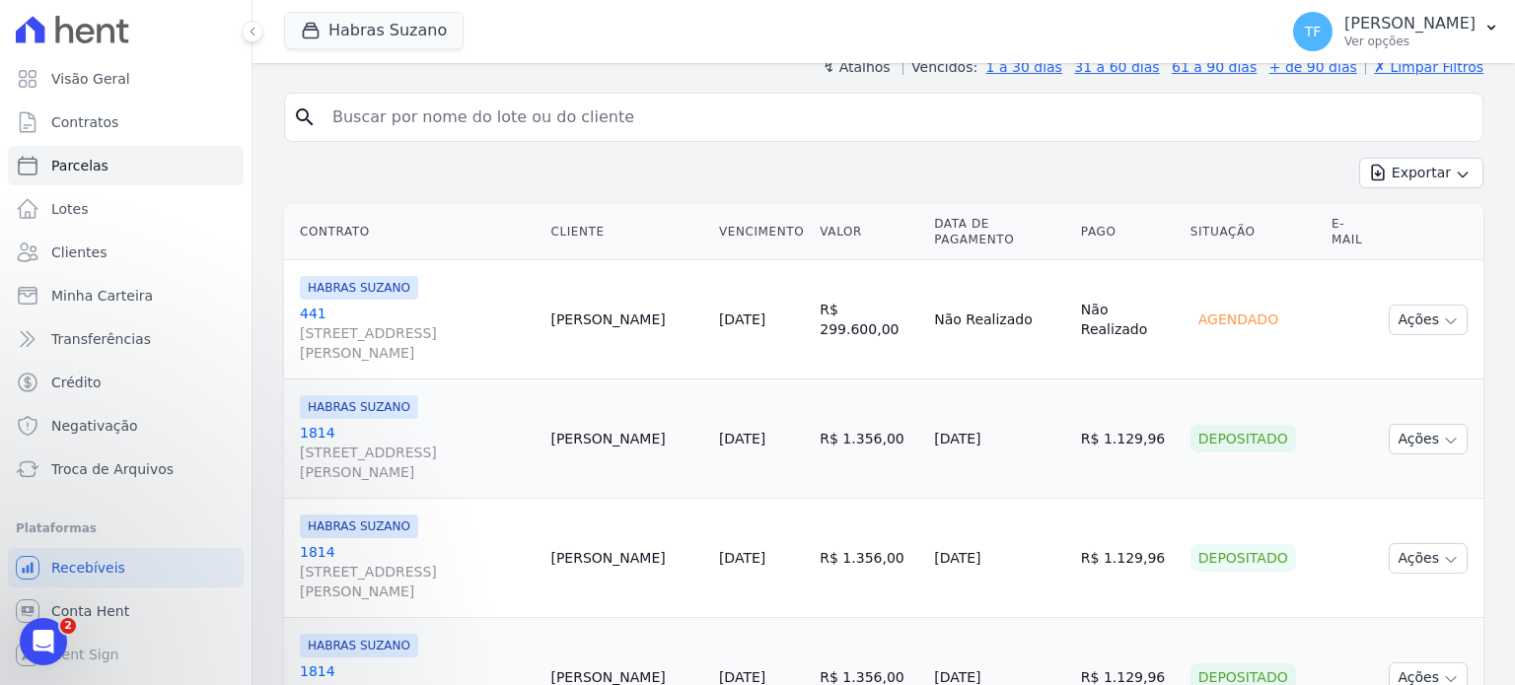
scroll to position [233, 0]
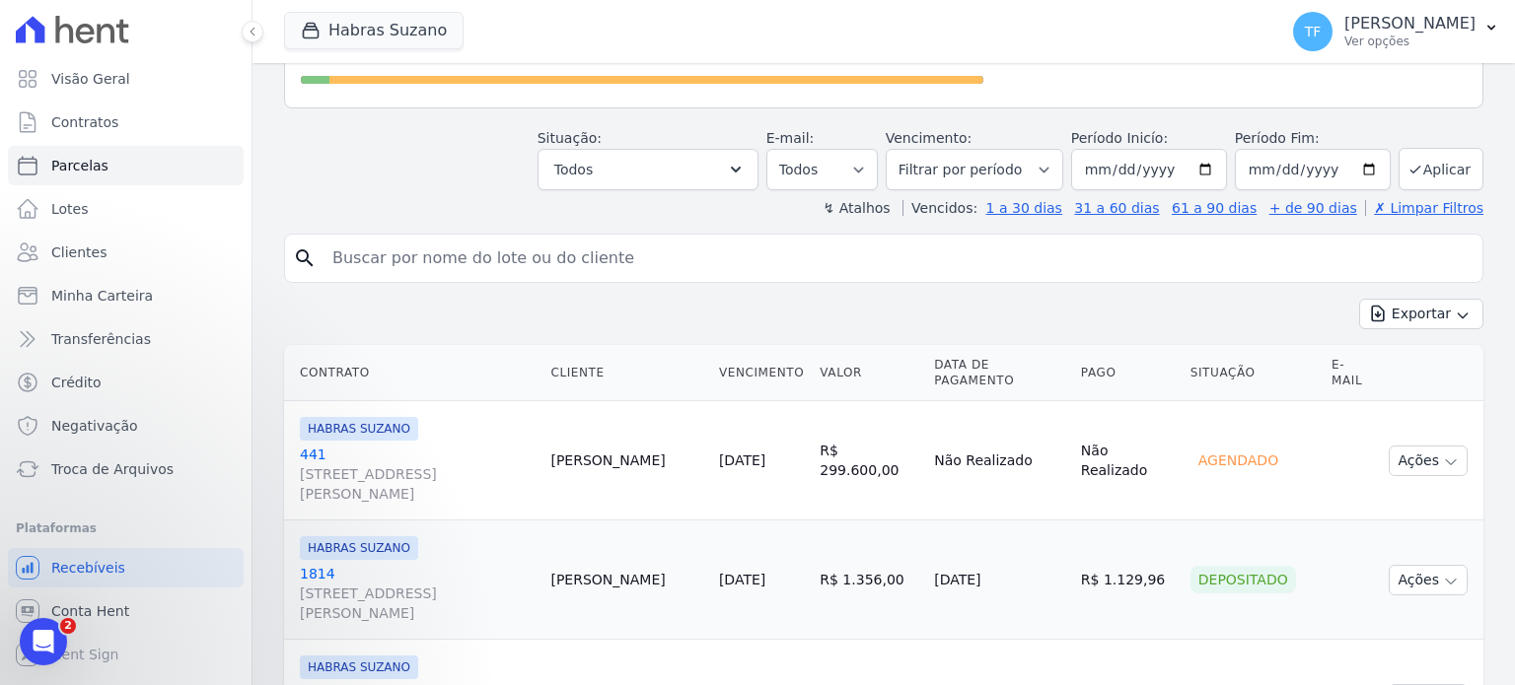
click at [598, 239] on input "search" at bounding box center [898, 258] width 1154 height 39
type input "2034"
select select
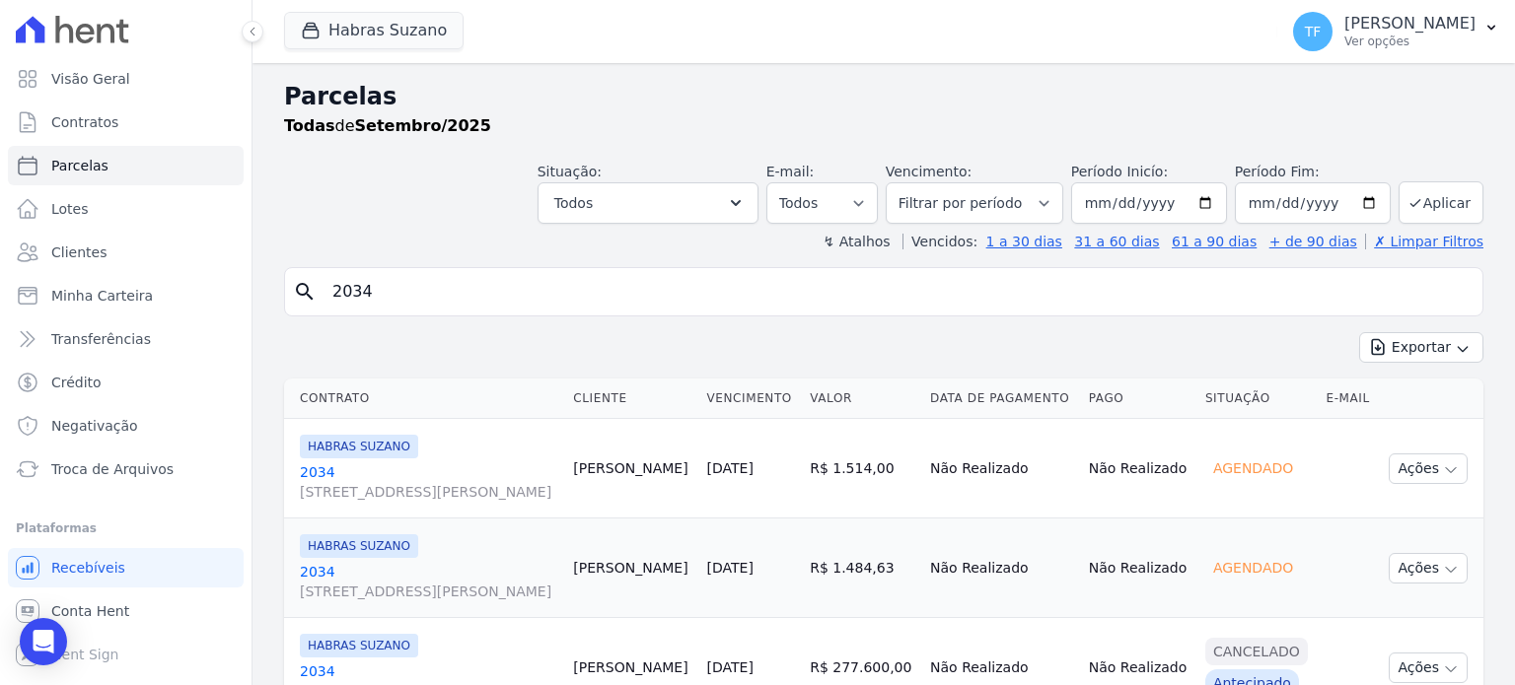
click at [296, 283] on icon "search" at bounding box center [305, 292] width 24 height 24
click at [300, 283] on icon "search" at bounding box center [305, 292] width 24 height 24
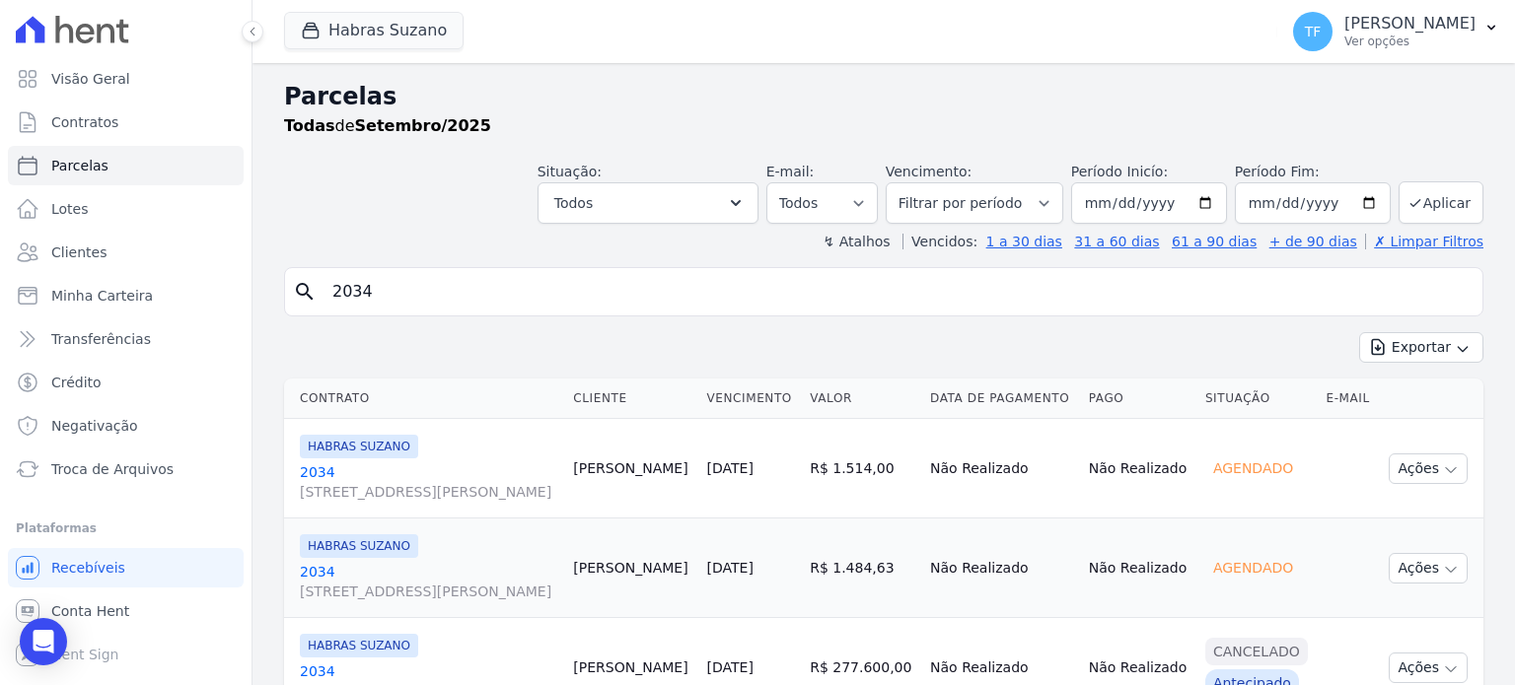
click at [384, 286] on input "2034" at bounding box center [898, 291] width 1154 height 39
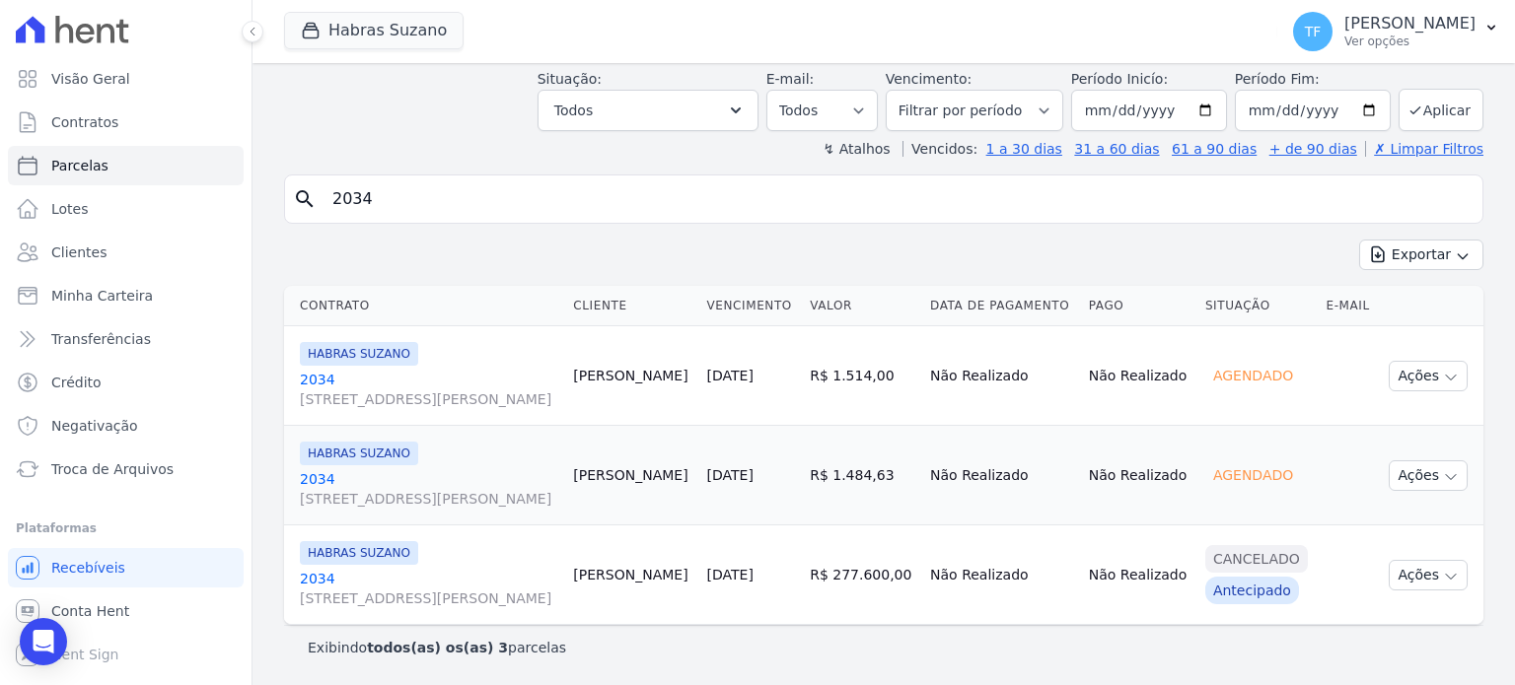
scroll to position [166, 0]
click at [1446, 575] on icon "button" at bounding box center [1451, 577] width 10 height 5
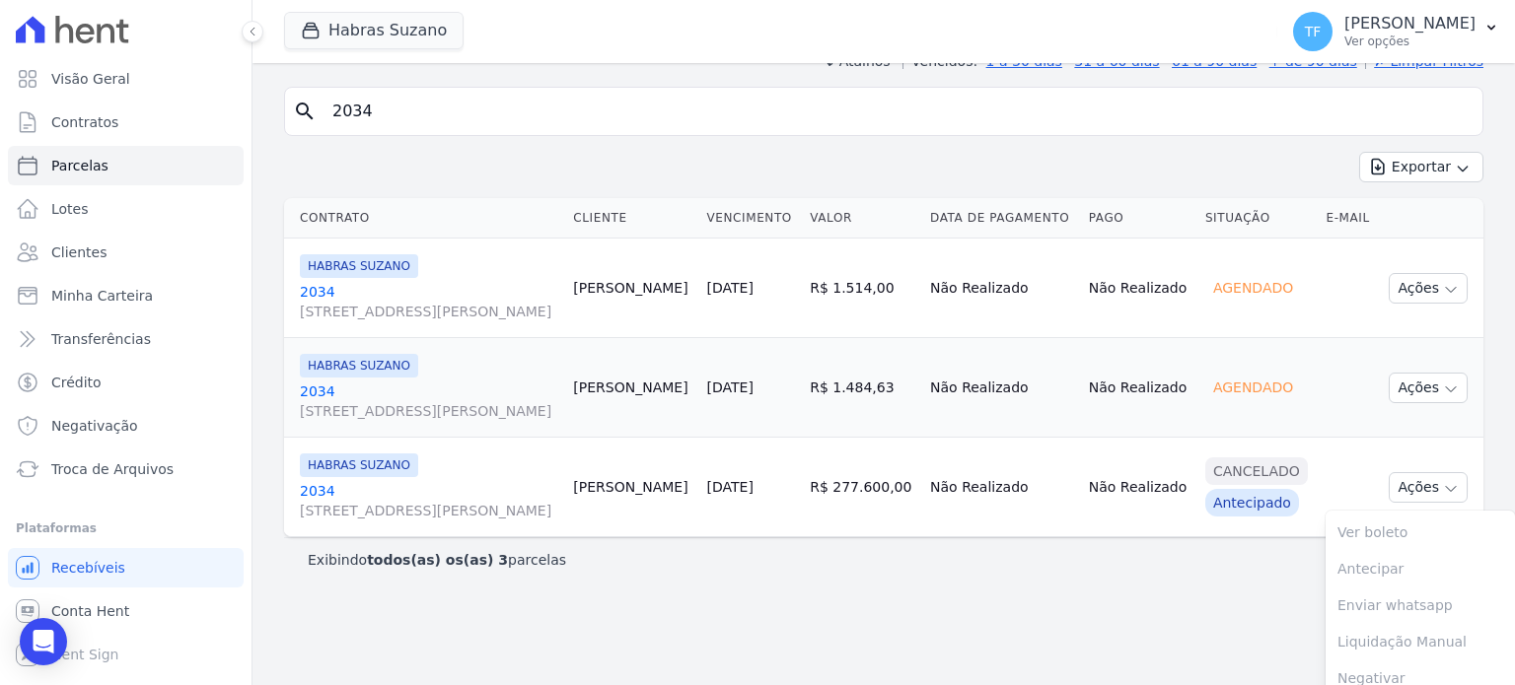
scroll to position [155, 0]
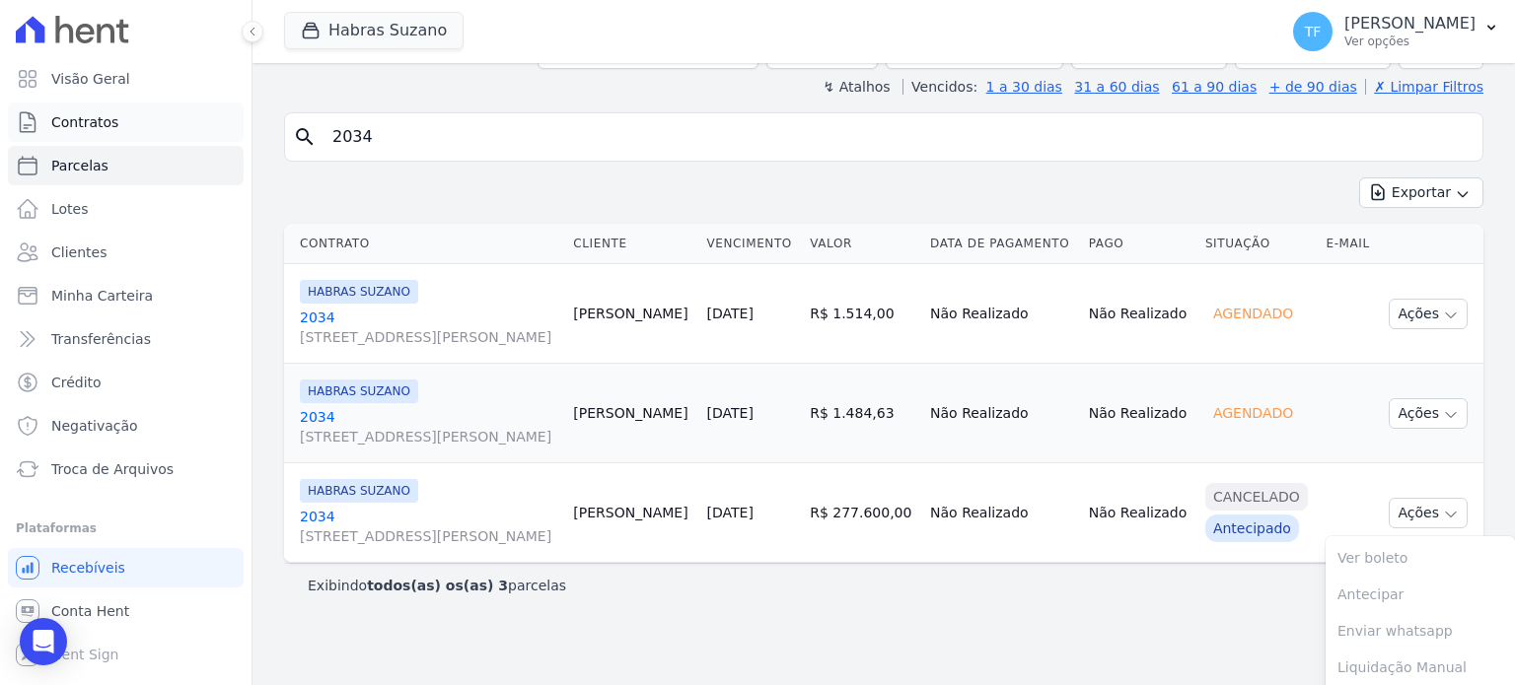
drag, startPoint x: 391, startPoint y: 141, endPoint x: 189, endPoint y: 111, distance: 203.4
click at [189, 112] on div "Visão Geral Contratos Parcelas Lotes Clientes Minha Carteira Transferências Cré…" at bounding box center [757, 342] width 1515 height 685
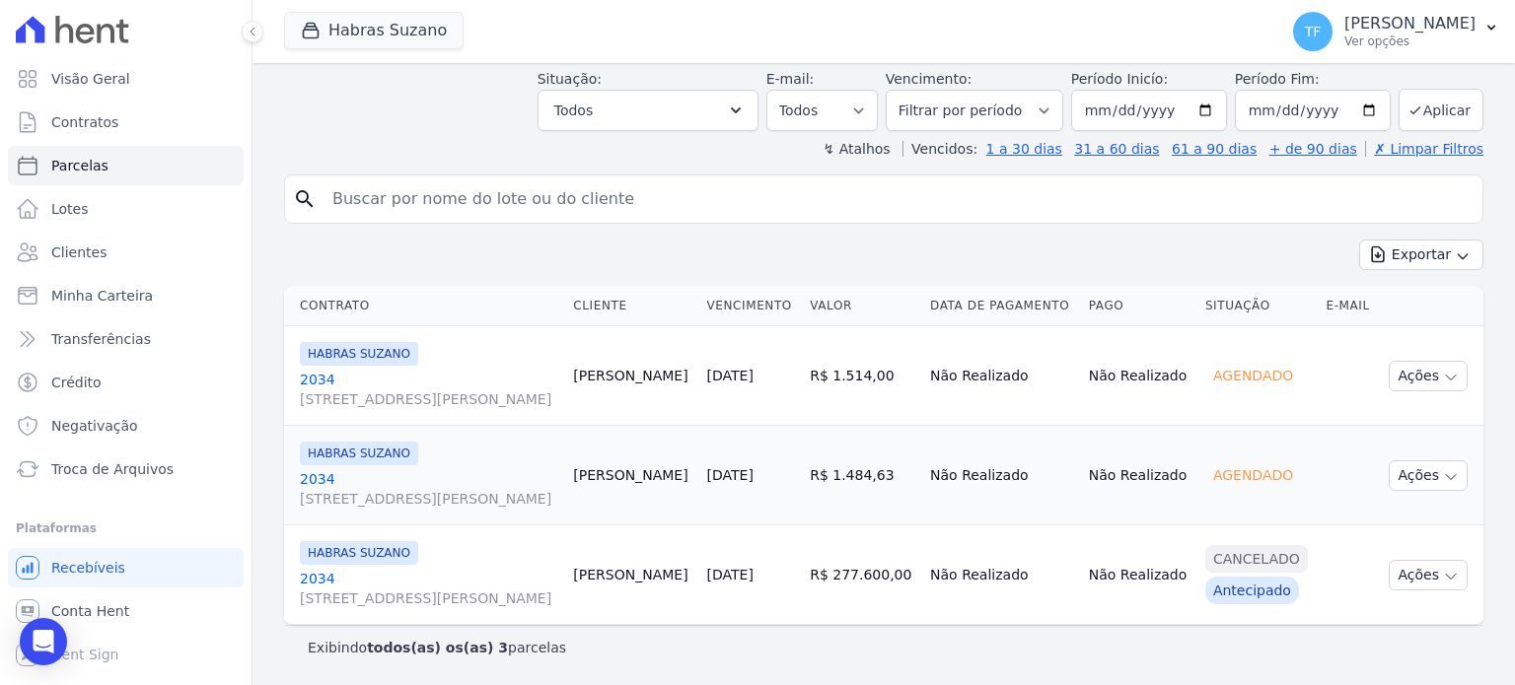
click at [481, 240] on div "Exportar Exportar PDF Exportar CSV" at bounding box center [883, 263] width 1199 height 46
click at [296, 187] on icon "search" at bounding box center [305, 199] width 24 height 24
click at [112, 127] on link "Contratos" at bounding box center [126, 122] width 236 height 39
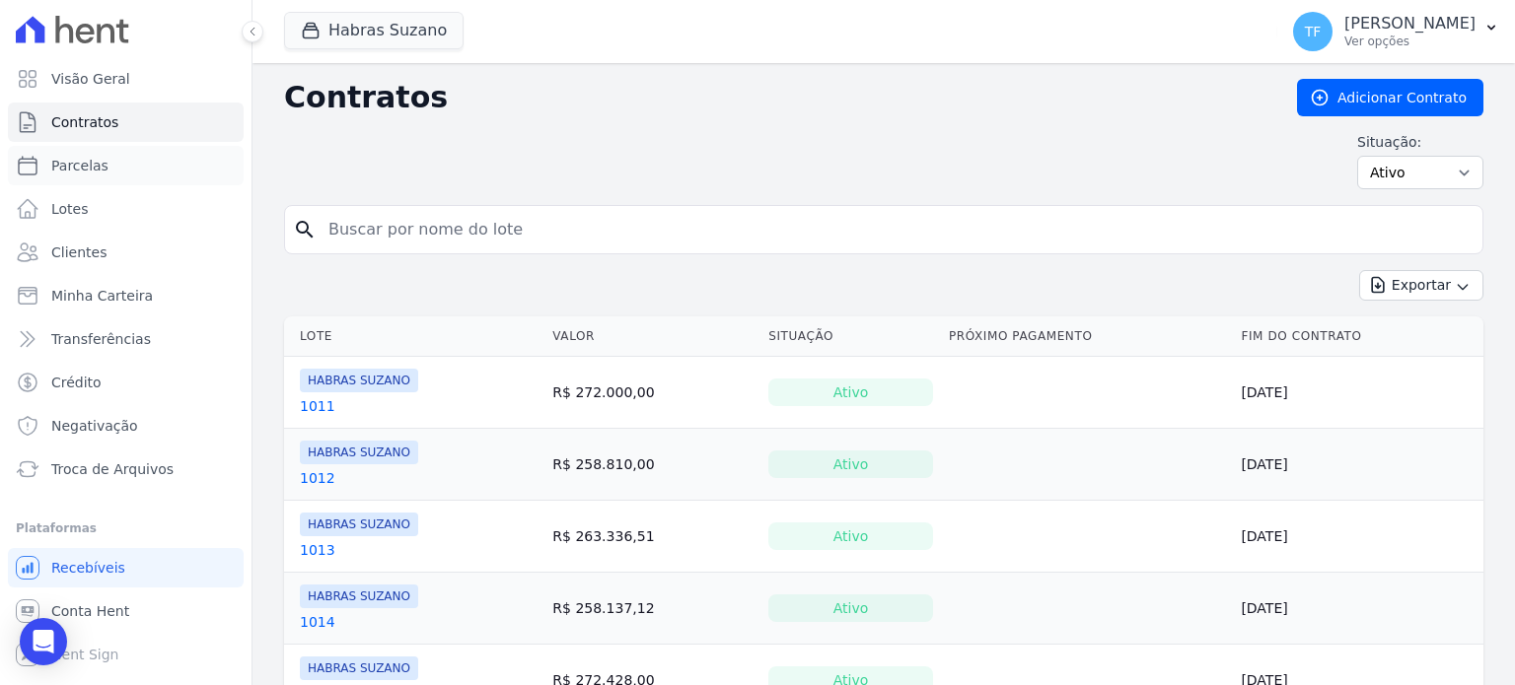
click at [98, 163] on span "Parcelas" at bounding box center [79, 166] width 57 height 20
select select
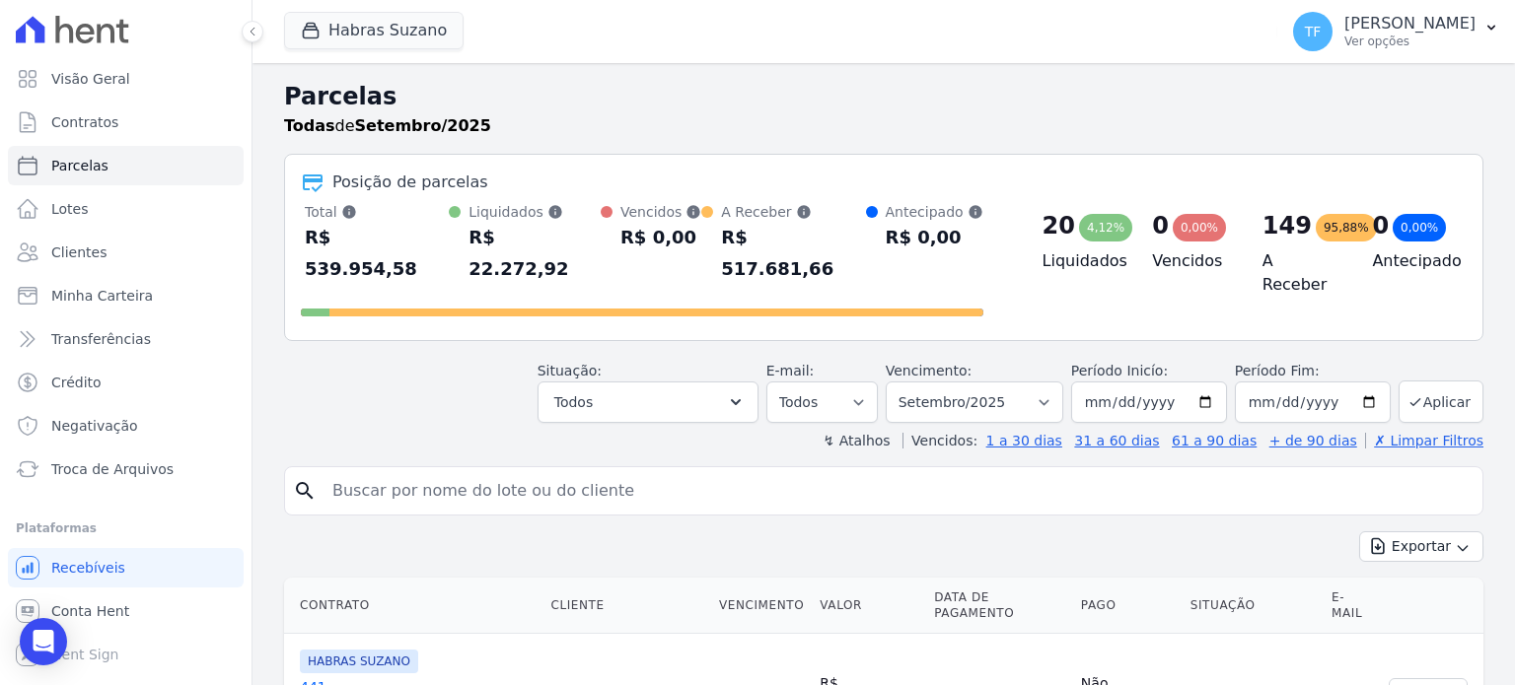
click at [374, 471] on input "search" at bounding box center [898, 490] width 1154 height 39
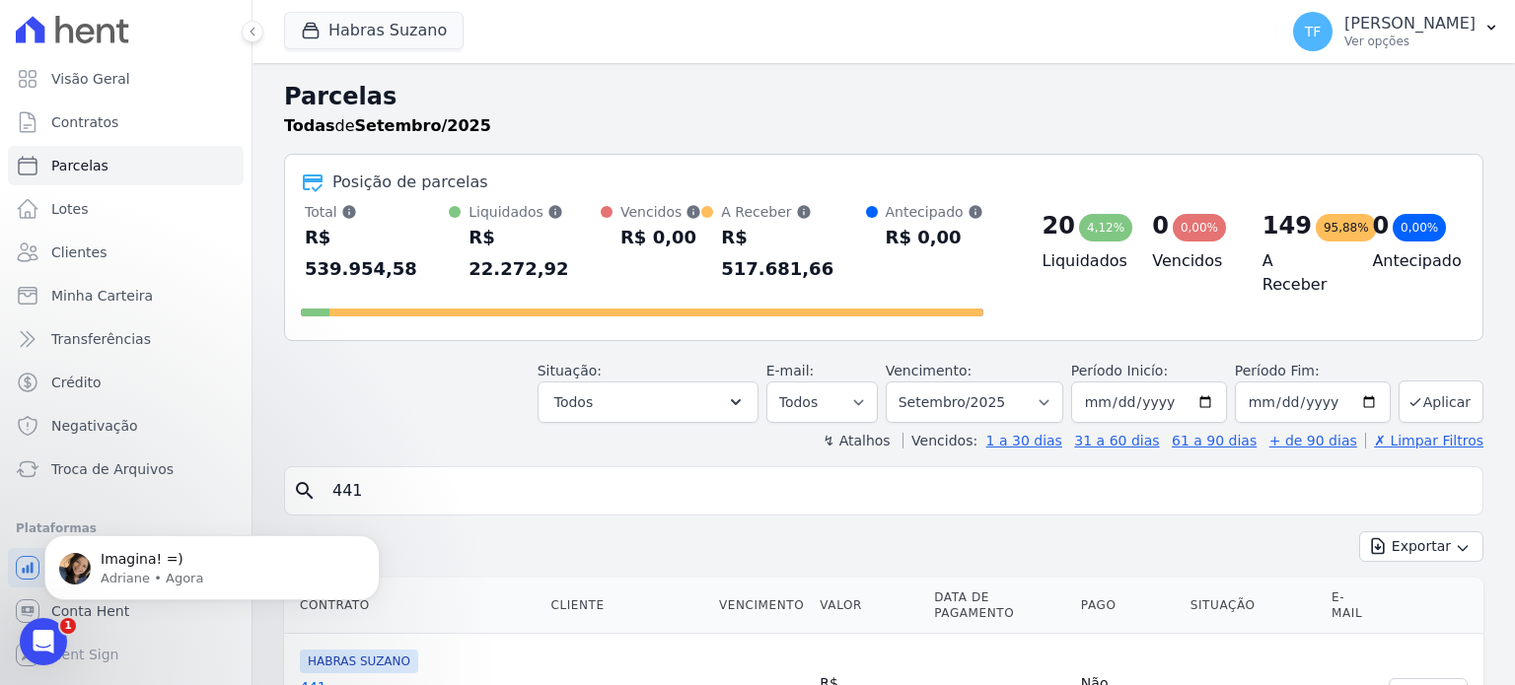
type input "441"
click at [312, 479] on icon "search" at bounding box center [305, 491] width 24 height 24
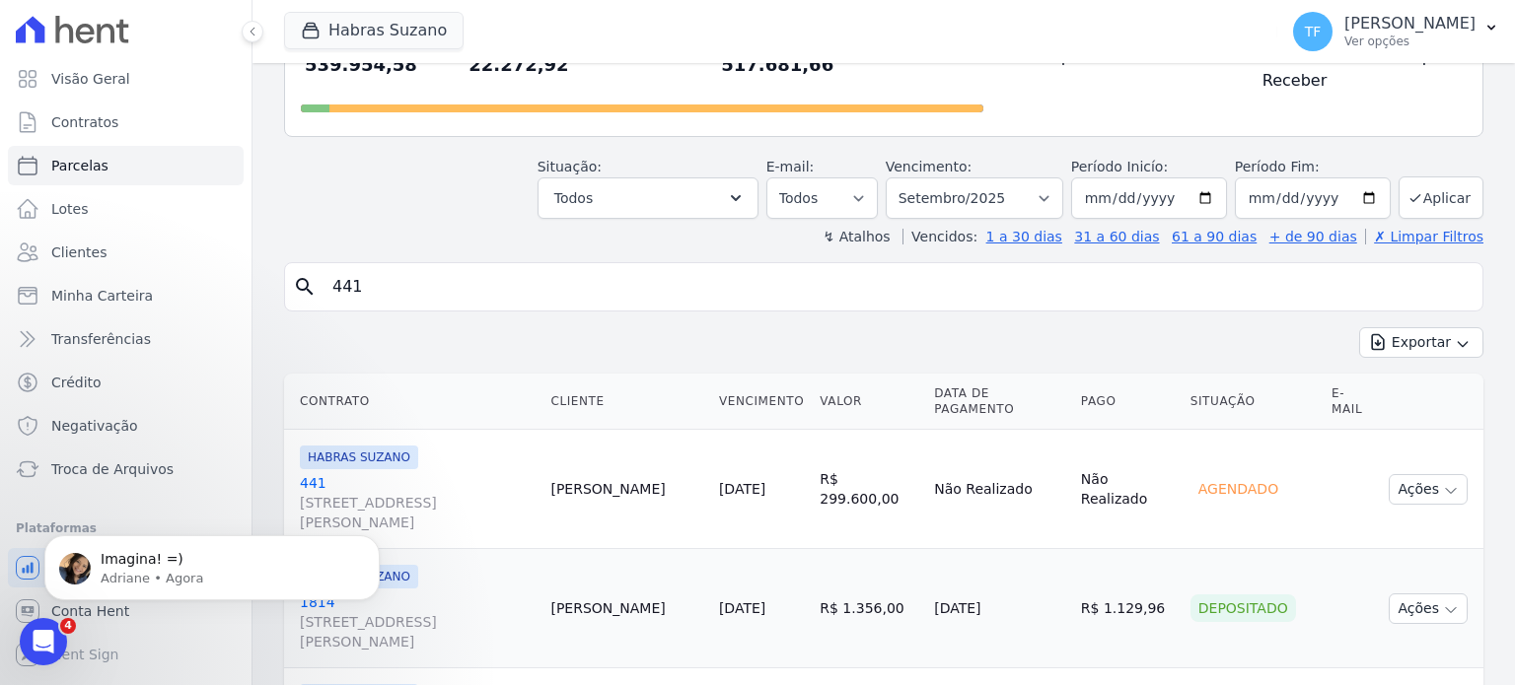
scroll to position [156, 0]
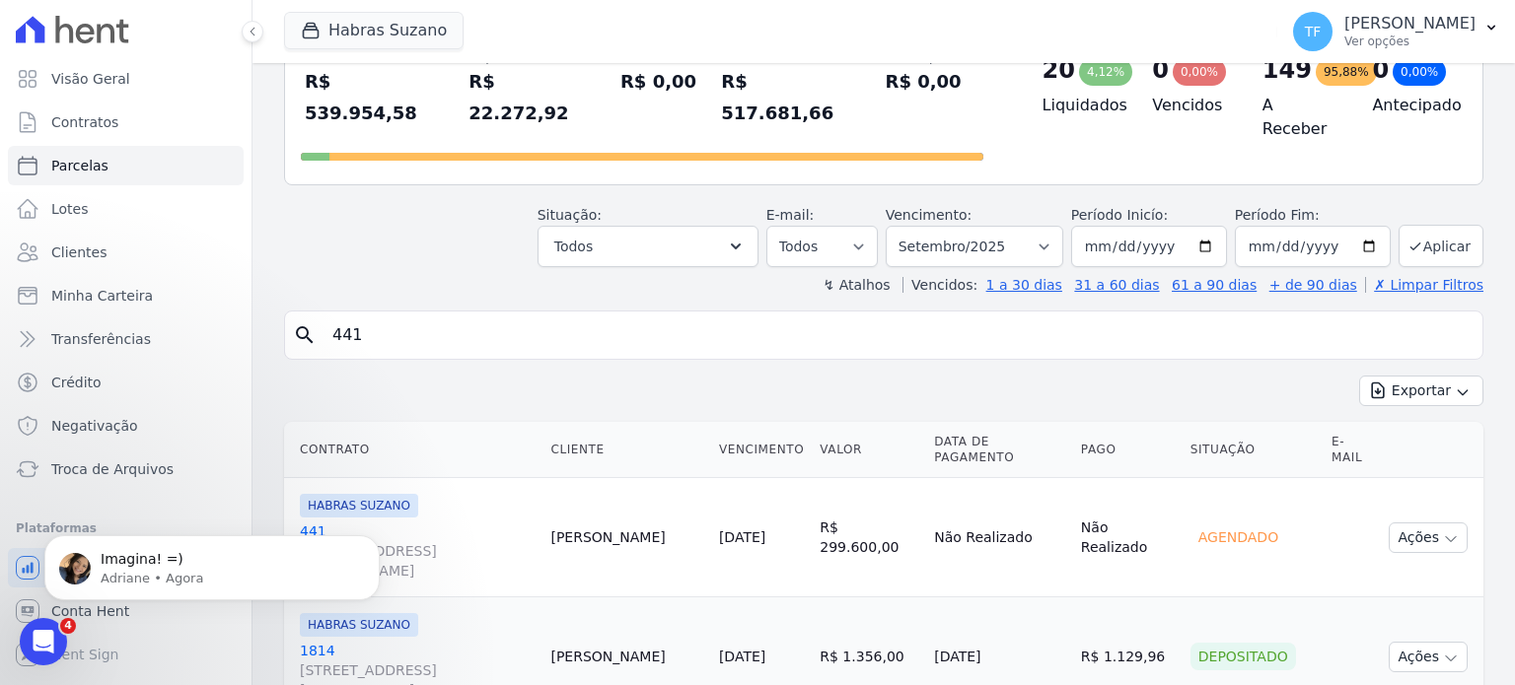
click at [308, 323] on icon "search" at bounding box center [305, 335] width 24 height 24
click at [386, 319] on input "441" at bounding box center [898, 335] width 1154 height 39
select select
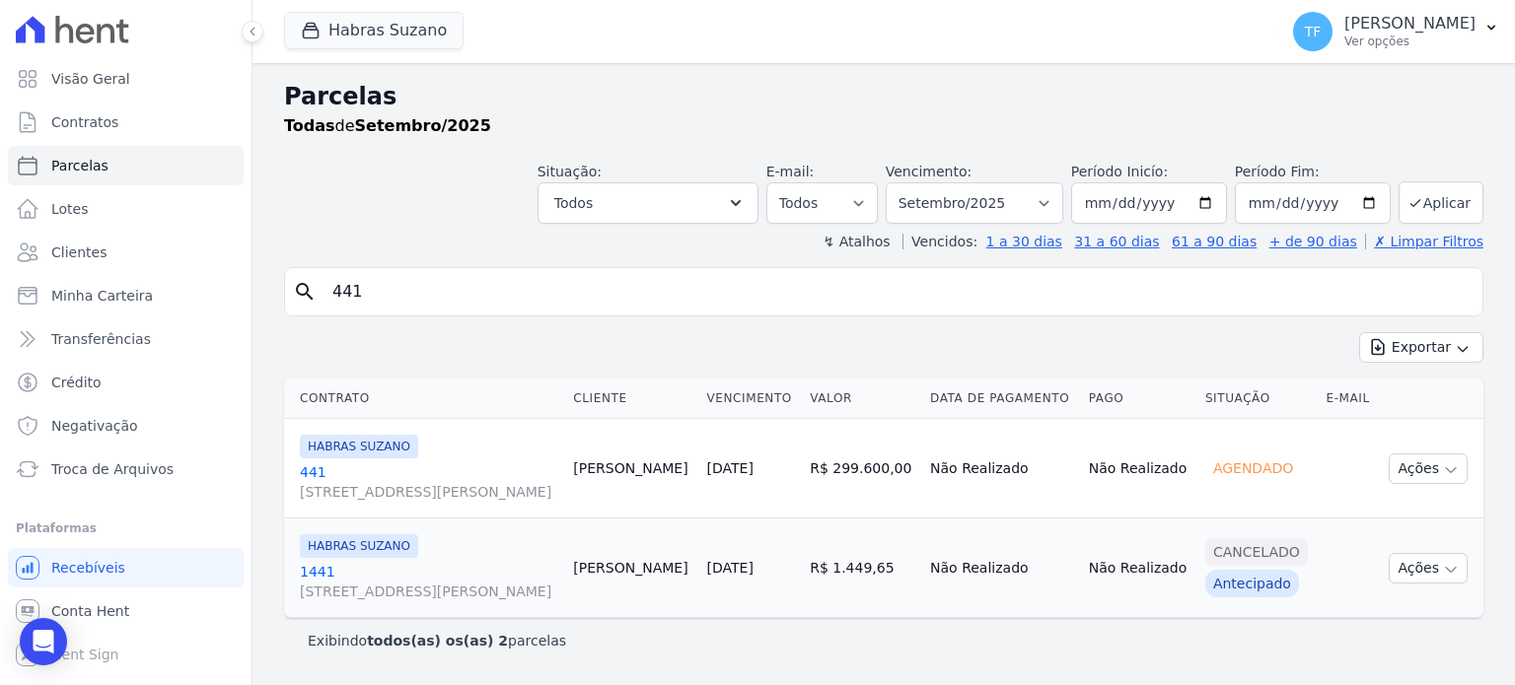
scroll to position [46, 0]
click at [52, 638] on icon "Open Intercom Messenger" at bounding box center [44, 642] width 26 height 26
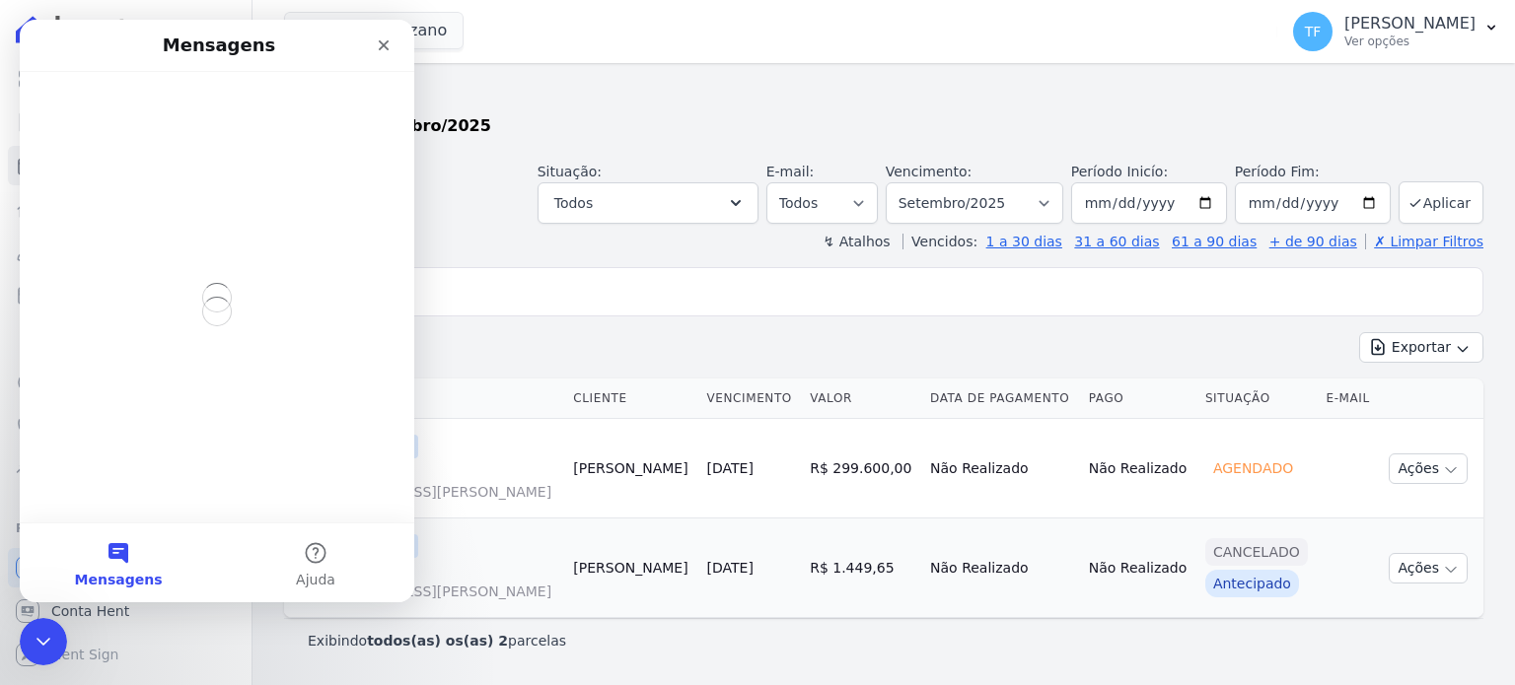
scroll to position [0, 0]
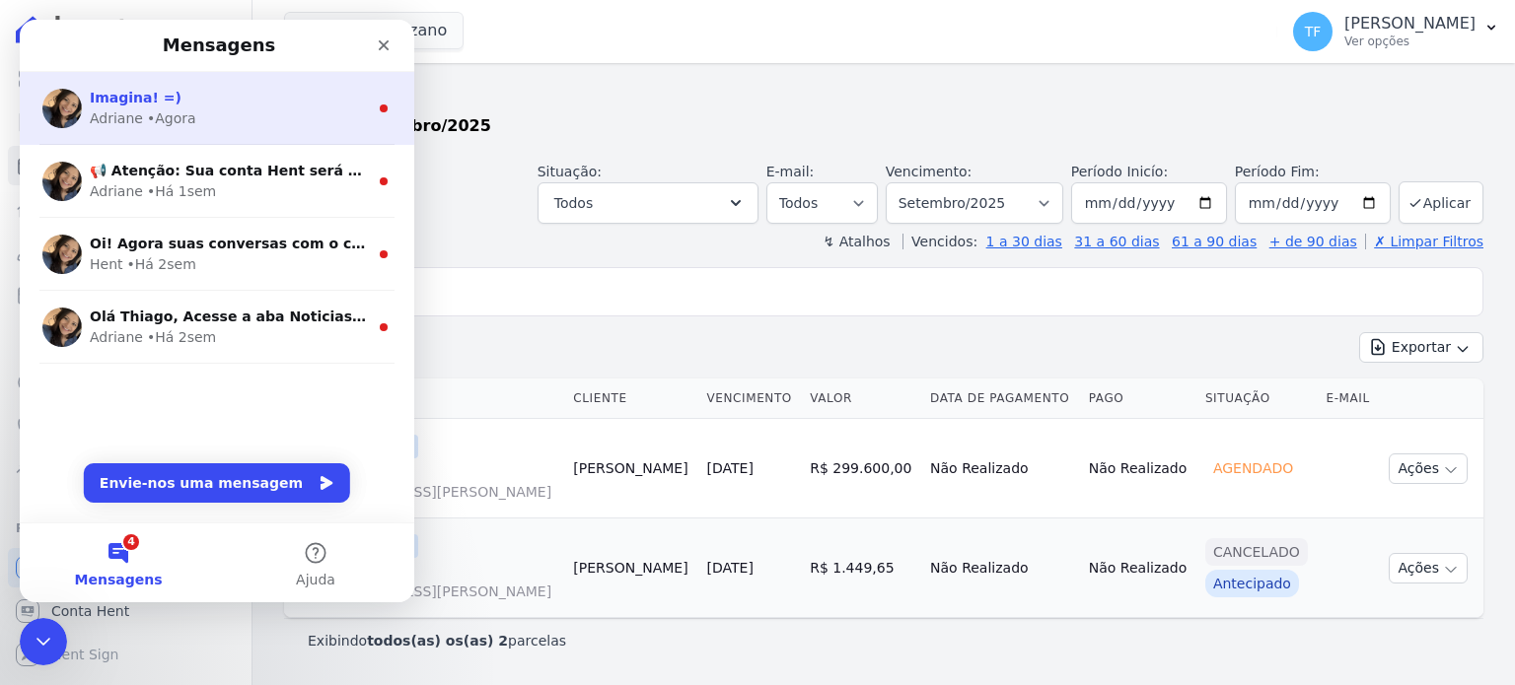
click at [248, 125] on div "Adriane • Agora" at bounding box center [229, 118] width 278 height 21
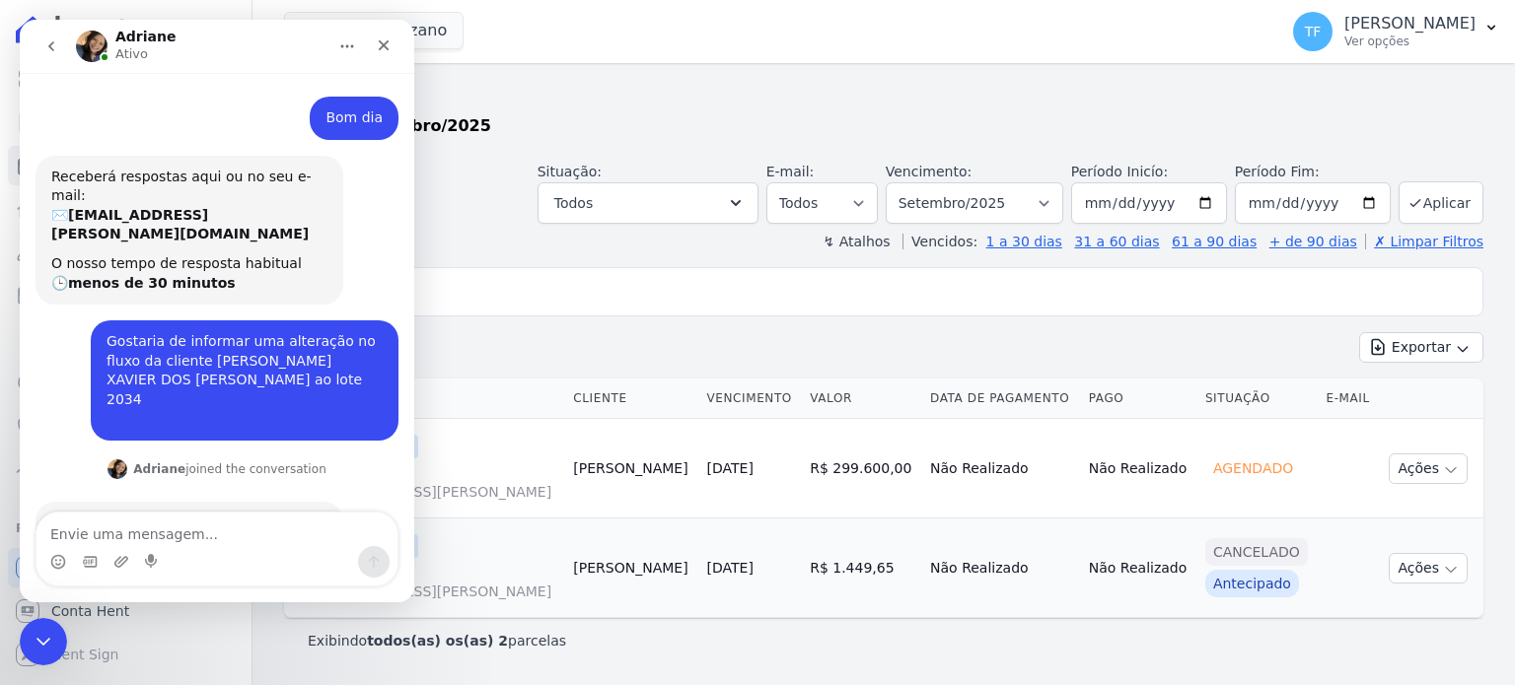
scroll to position [9, 0]
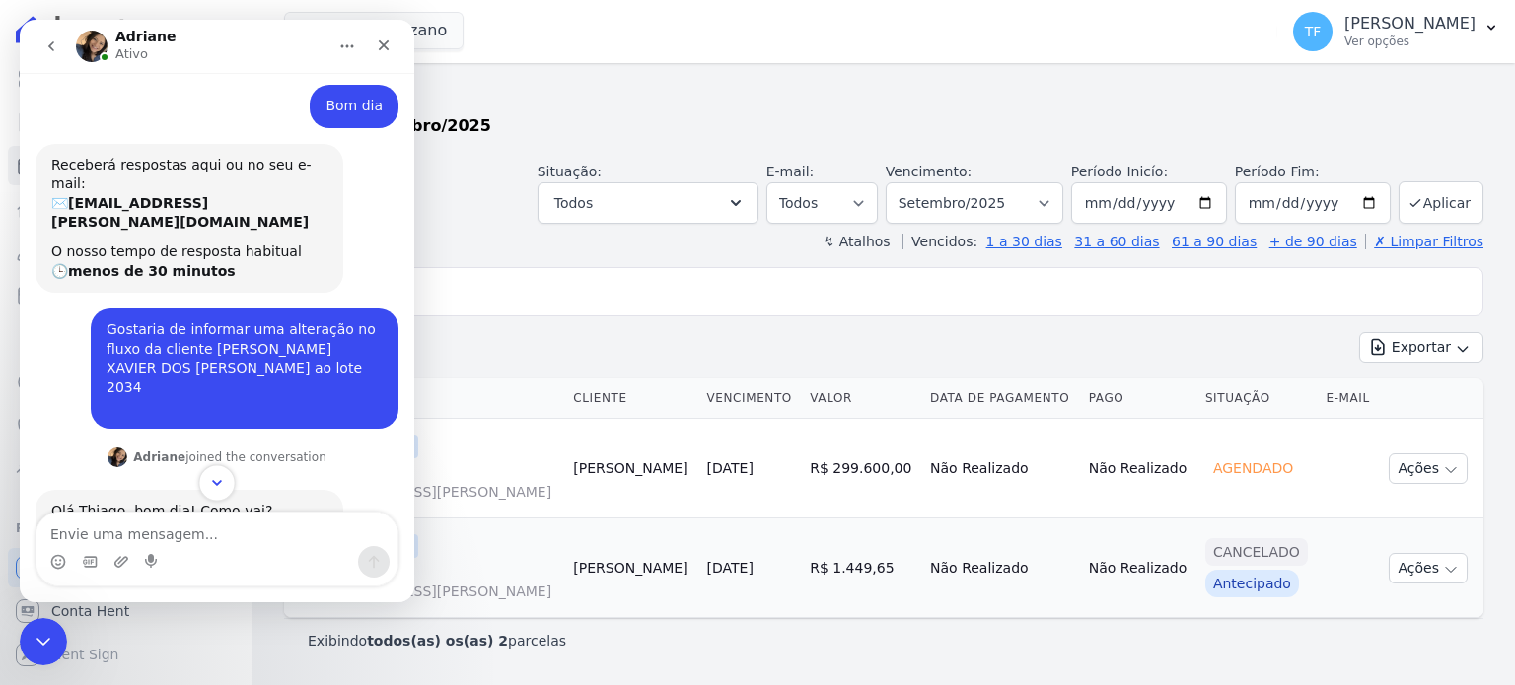
click at [222, 480] on icon "Scroll to bottom" at bounding box center [217, 483] width 18 height 18
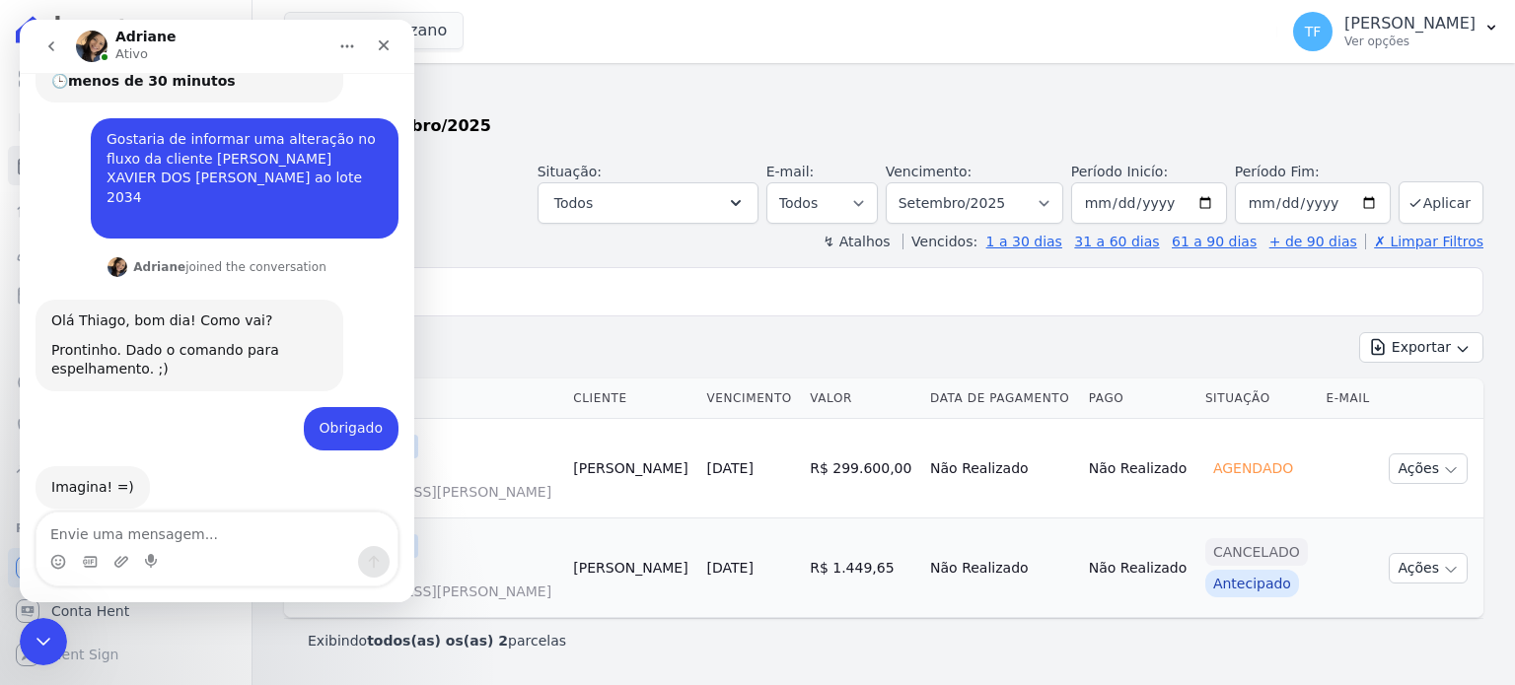
scroll to position [200, 0]
drag, startPoint x: 162, startPoint y: 143, endPoint x: 146, endPoint y: 159, distance: 22.3
click at [146, 159] on div "Gostaria de informar uma alteração no fluxo da cliente [PERSON_NAME] referente …" at bounding box center [245, 177] width 276 height 97
copy div "[PERSON_NAME]"
click at [392, 39] on div "Fechar" at bounding box center [384, 46] width 36 height 36
